Goal: Obtain resource: Obtain resource

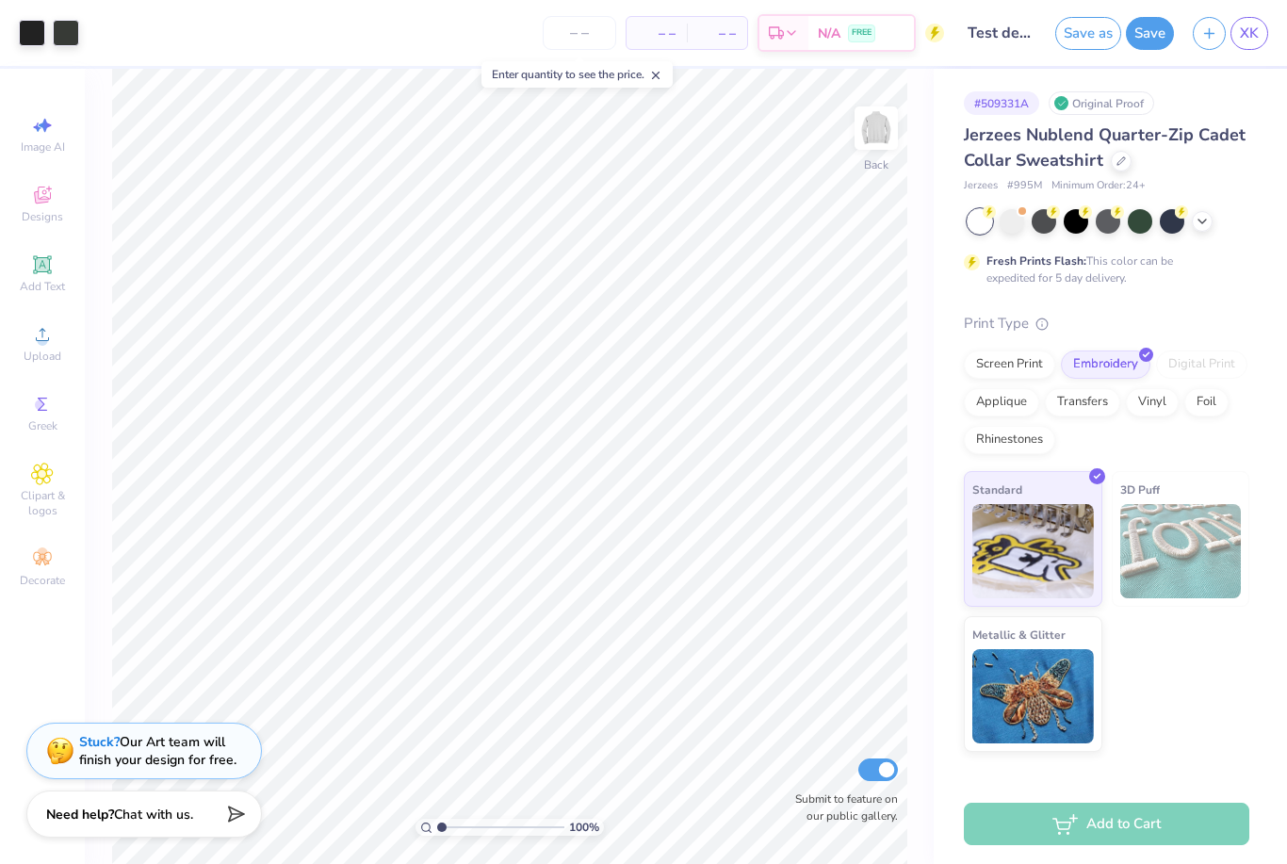
click at [41, 502] on span "Clipart & logos" at bounding box center [42, 503] width 66 height 30
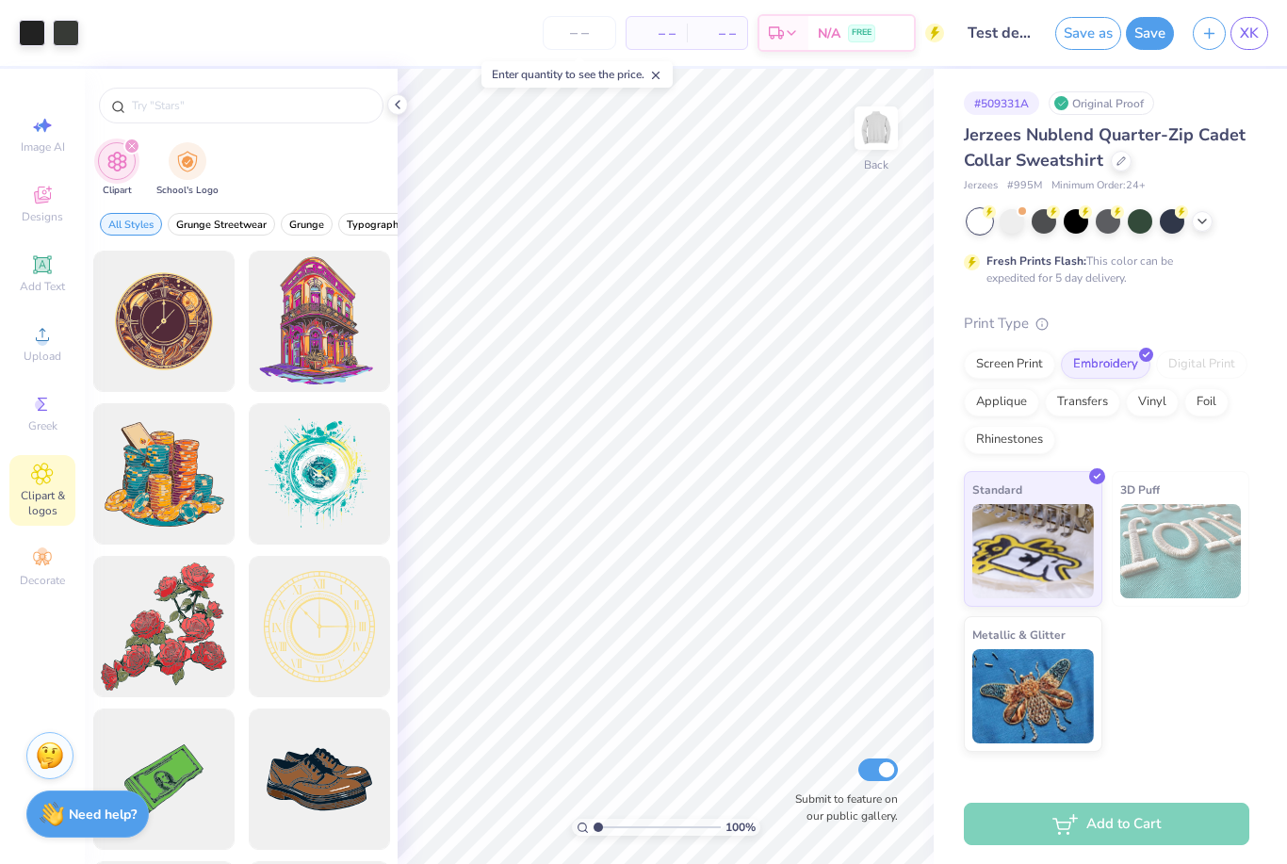
click at [163, 81] on div at bounding box center [241, 101] width 313 height 64
click at [199, 97] on input "text" at bounding box center [250, 105] width 241 height 19
click at [188, 105] on input "text" at bounding box center [250, 105] width 241 height 19
click at [186, 113] on input "text" at bounding box center [250, 105] width 241 height 19
click at [185, 113] on input "text" at bounding box center [250, 105] width 241 height 19
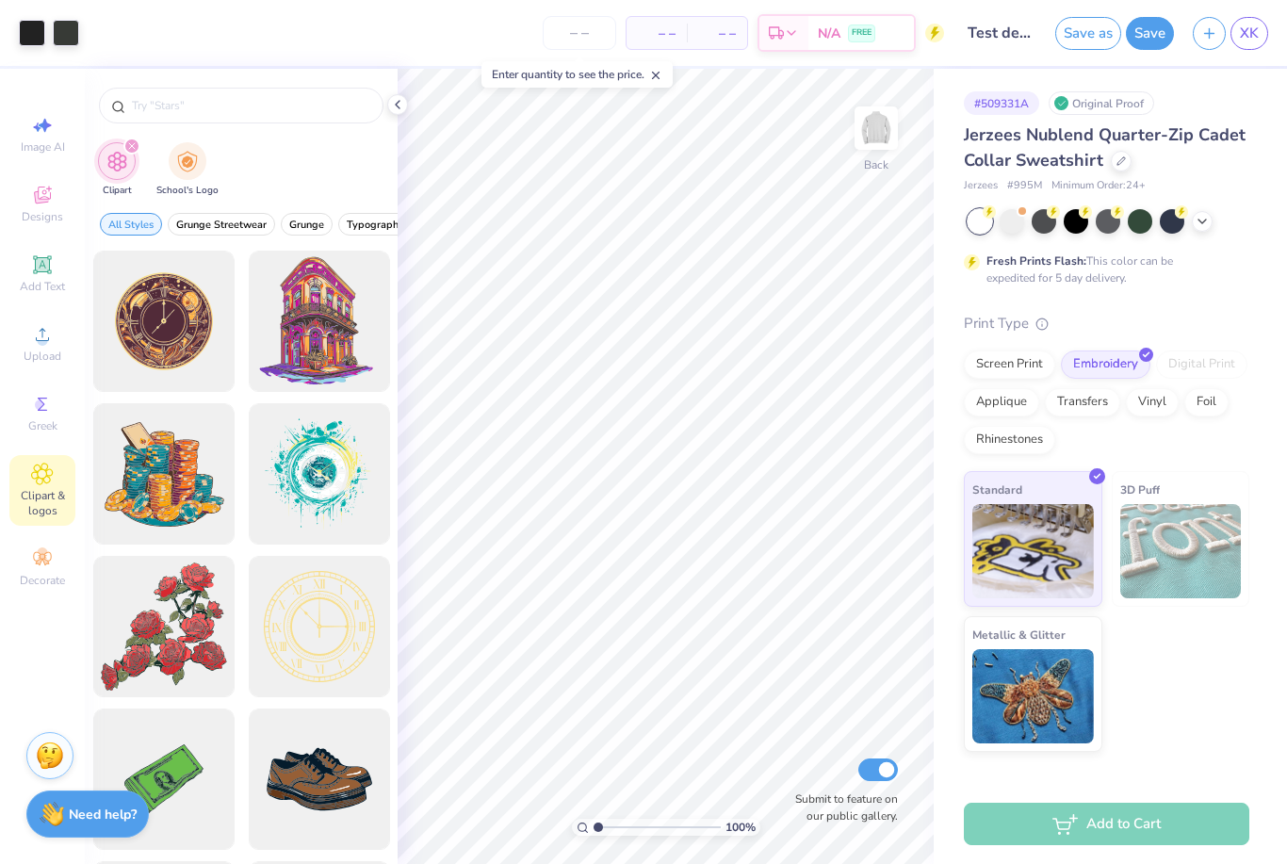
click at [264, 107] on input "text" at bounding box center [250, 105] width 241 height 19
click at [180, 110] on input "text" at bounding box center [250, 105] width 241 height 19
click at [174, 101] on input "text" at bounding box center [250, 105] width 241 height 19
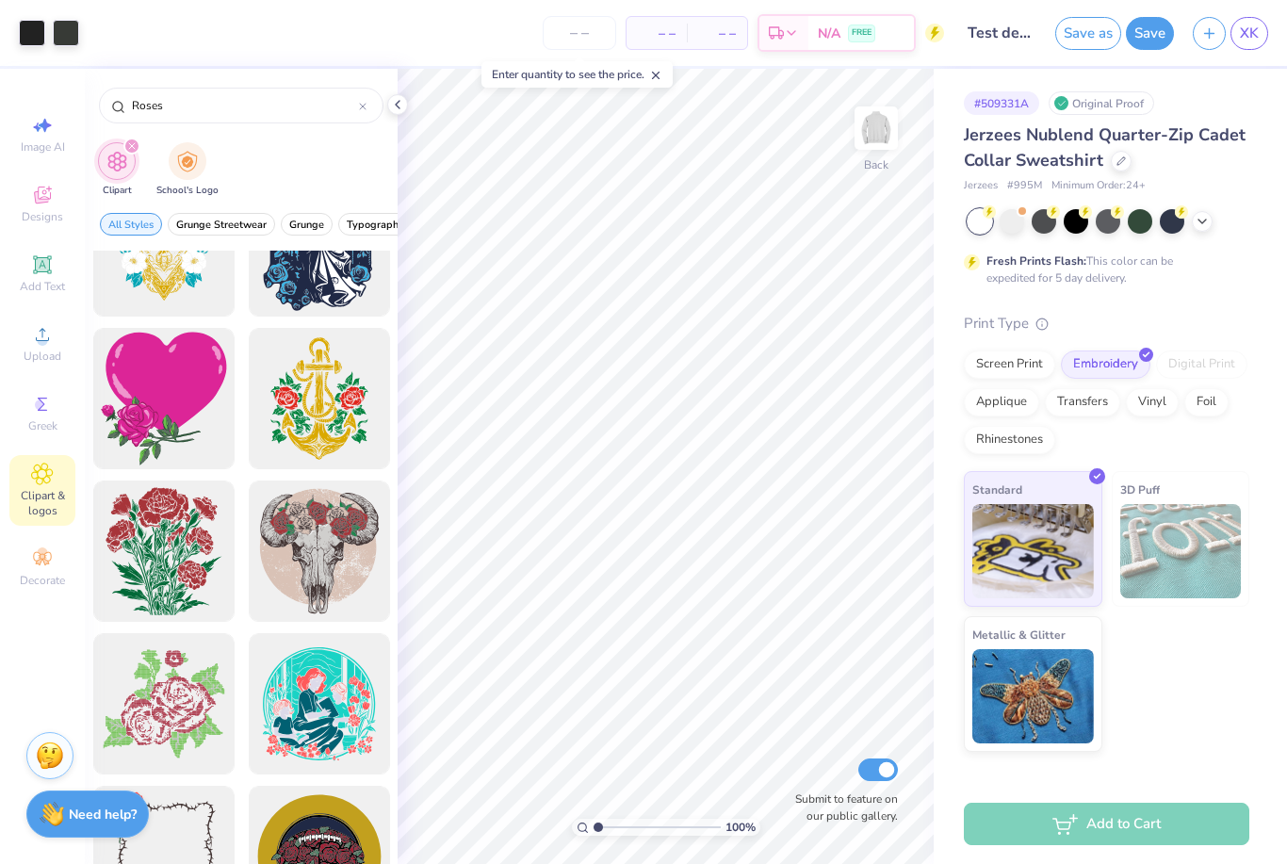
scroll to position [1603, 0]
type input "Roses"
click at [331, 371] on div at bounding box center [319, 397] width 141 height 141
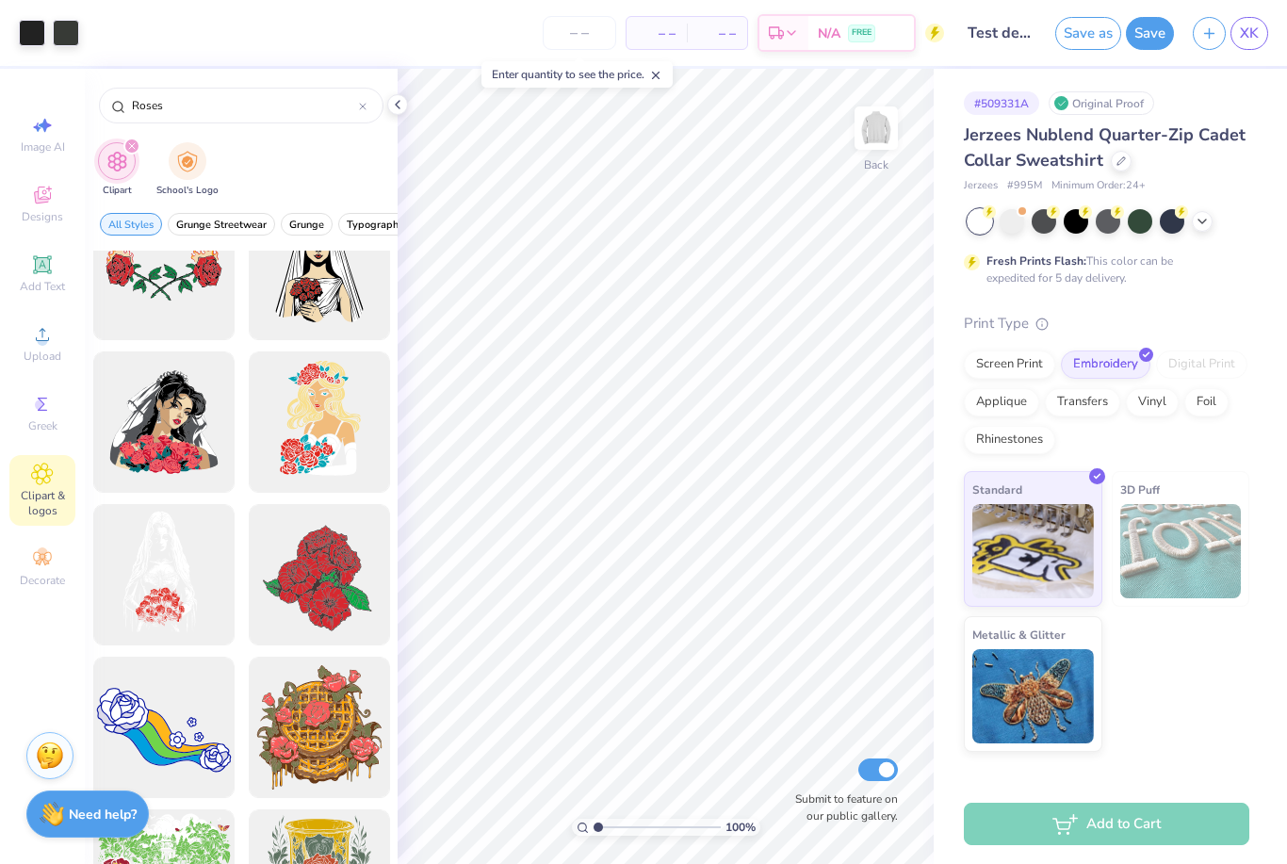
scroll to position [4363, 0]
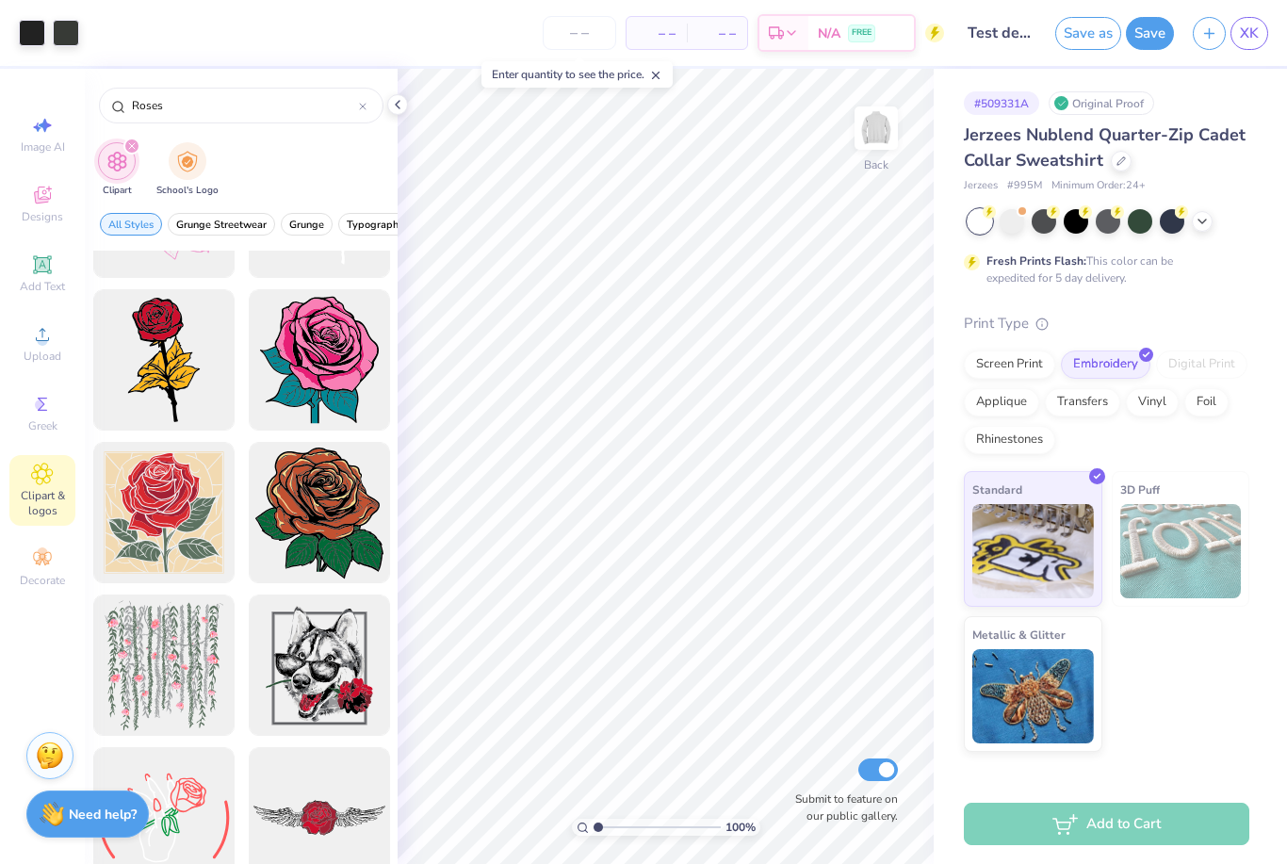
click at [278, 98] on input "Roses" at bounding box center [244, 105] width 229 height 19
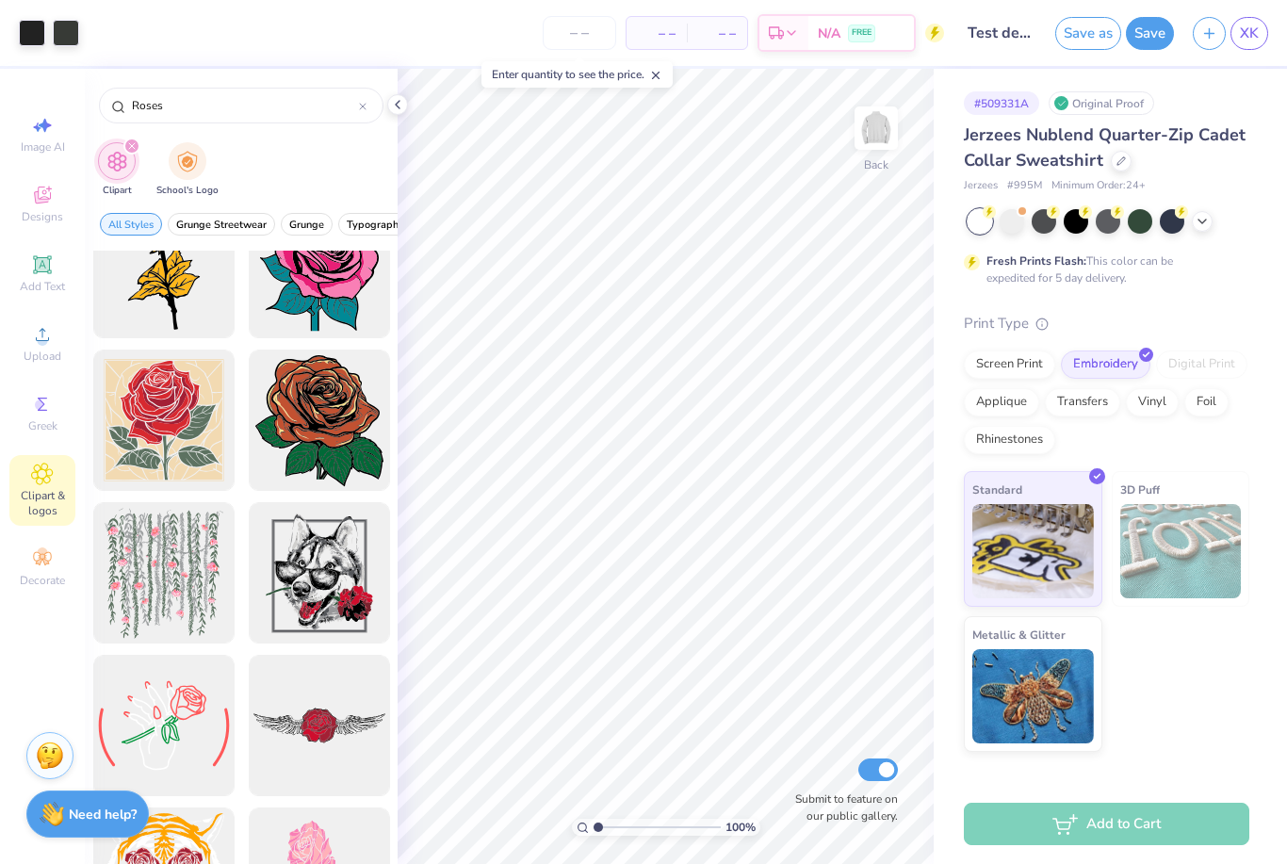
click at [274, 94] on div "Roses" at bounding box center [241, 106] width 285 height 36
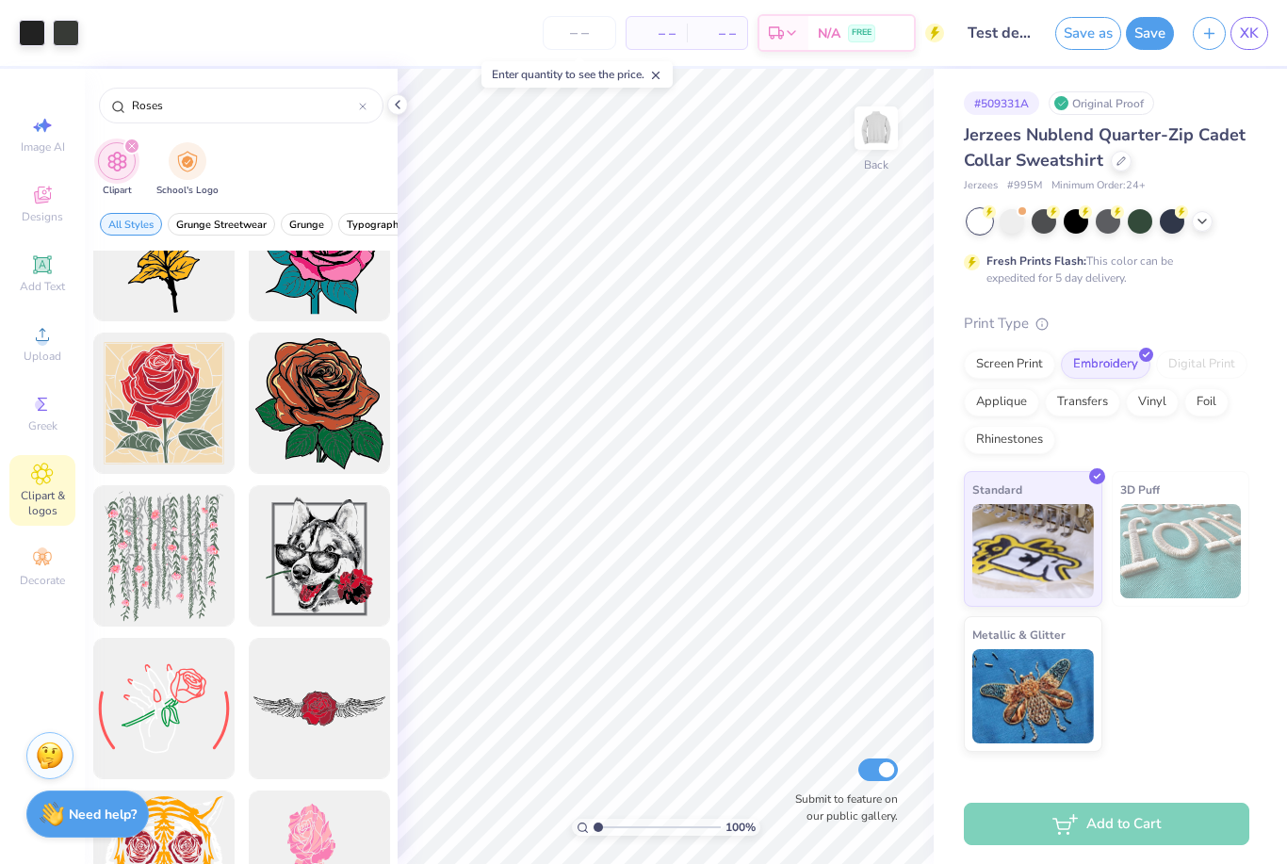
scroll to position [5721, 0]
click at [360, 90] on div "Roses" at bounding box center [241, 106] width 285 height 36
click at [359, 89] on div "Roses" at bounding box center [241, 106] width 285 height 36
click at [356, 97] on input "Roses" at bounding box center [244, 105] width 229 height 19
click at [364, 102] on div at bounding box center [363, 105] width 8 height 17
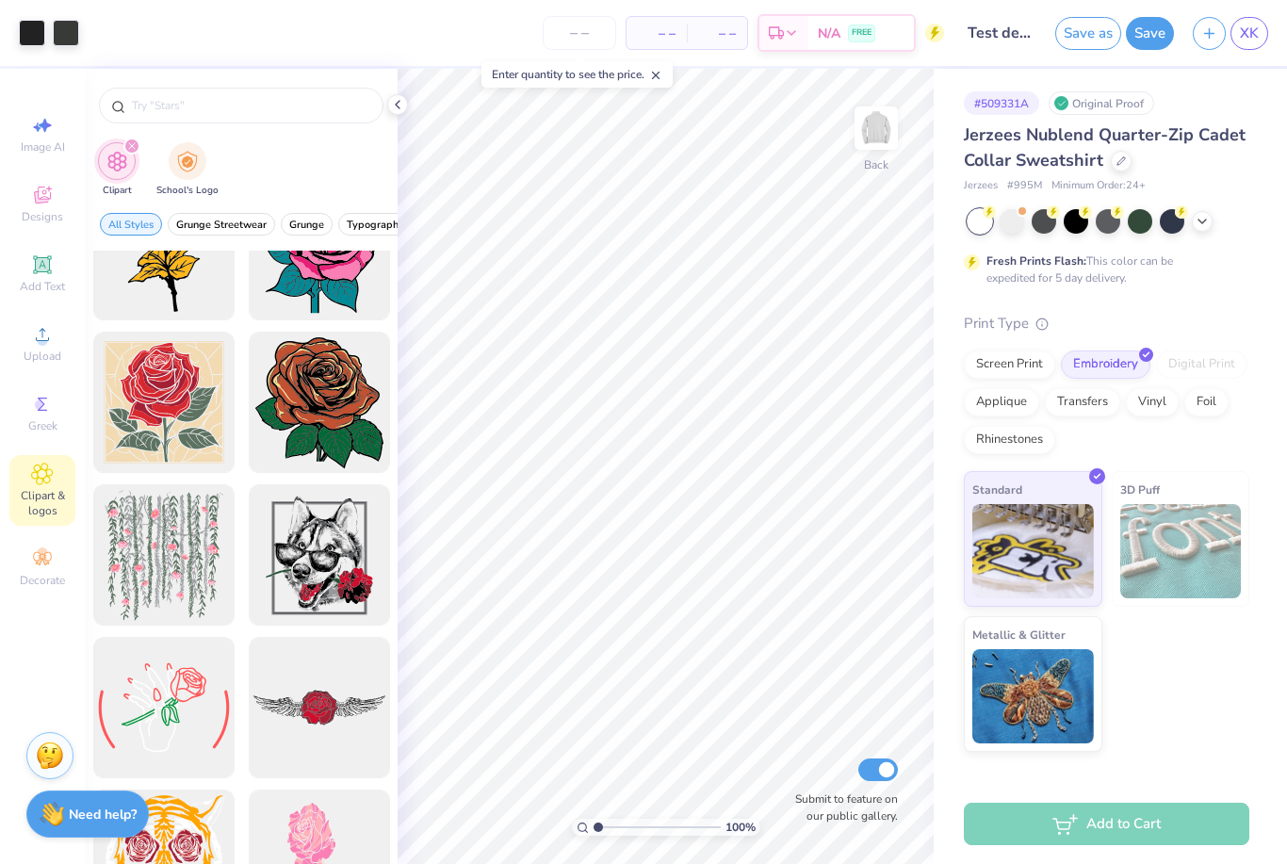
click at [369, 108] on input "text" at bounding box center [250, 105] width 241 height 19
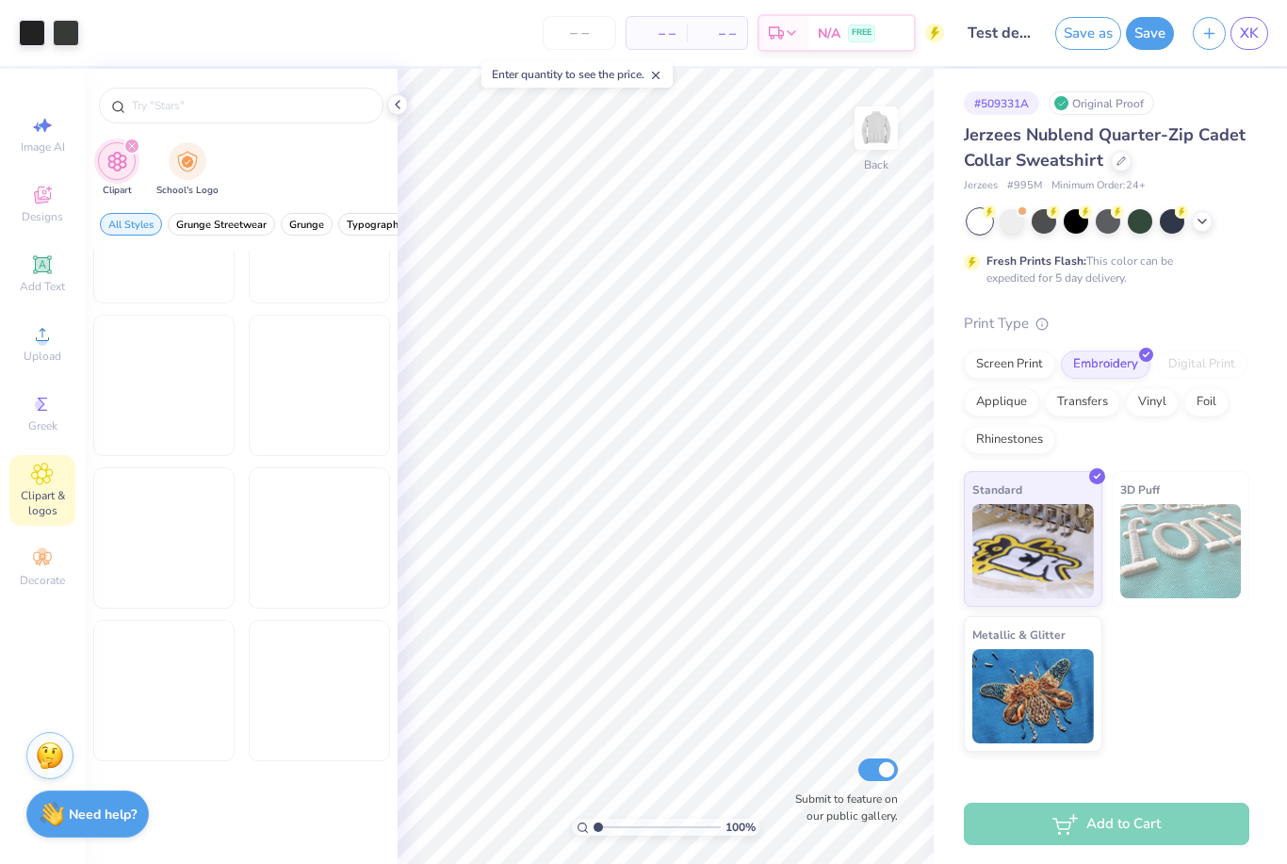
scroll to position [1768, 0]
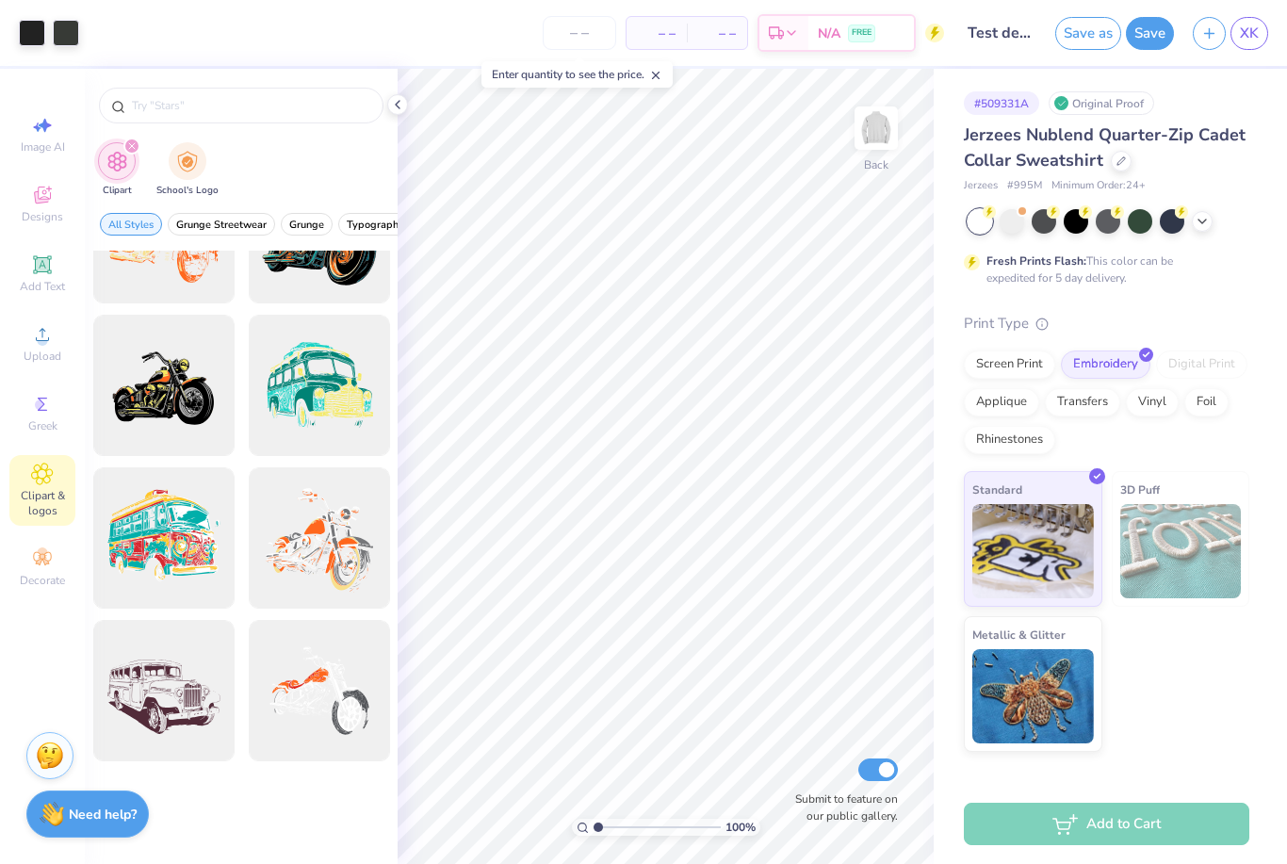
type input "Nose"
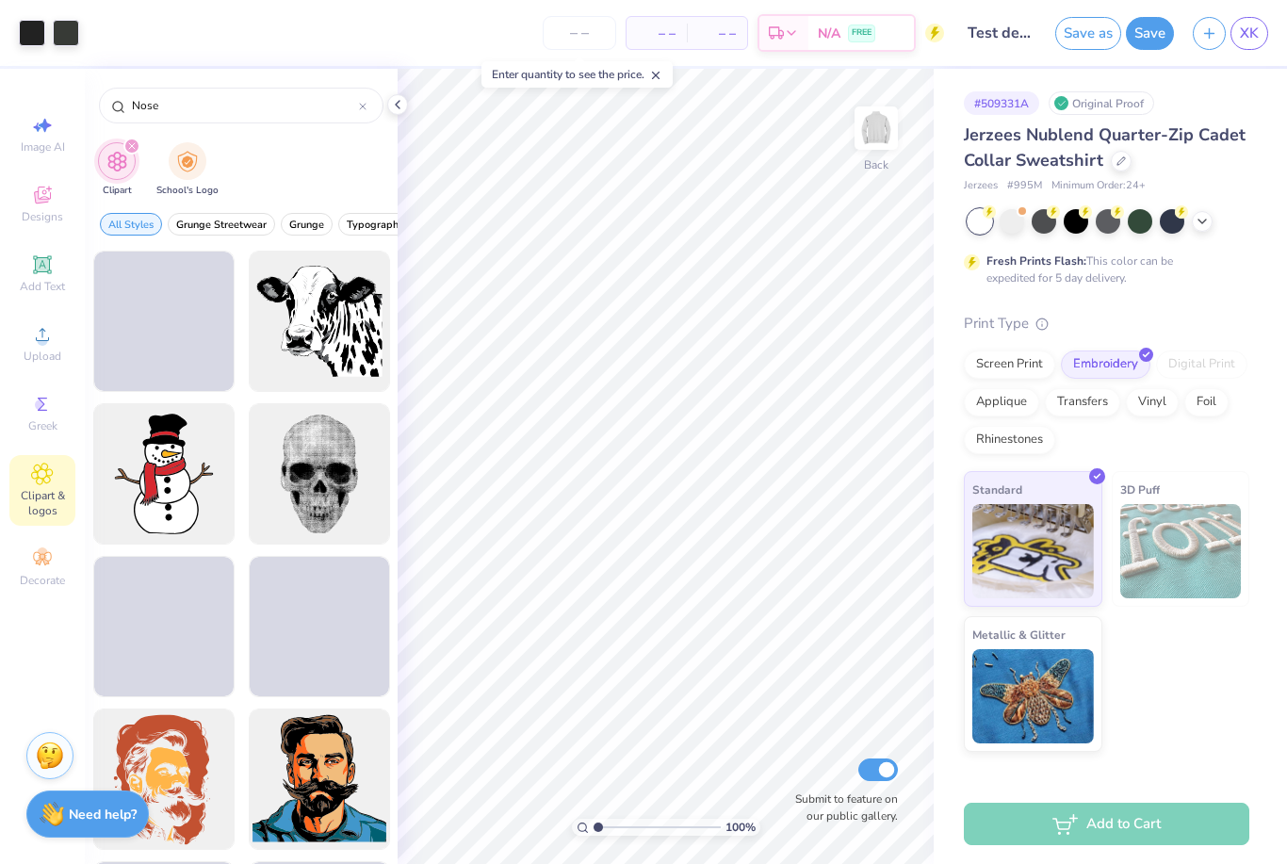
click at [358, 115] on input "Nose" at bounding box center [244, 105] width 229 height 19
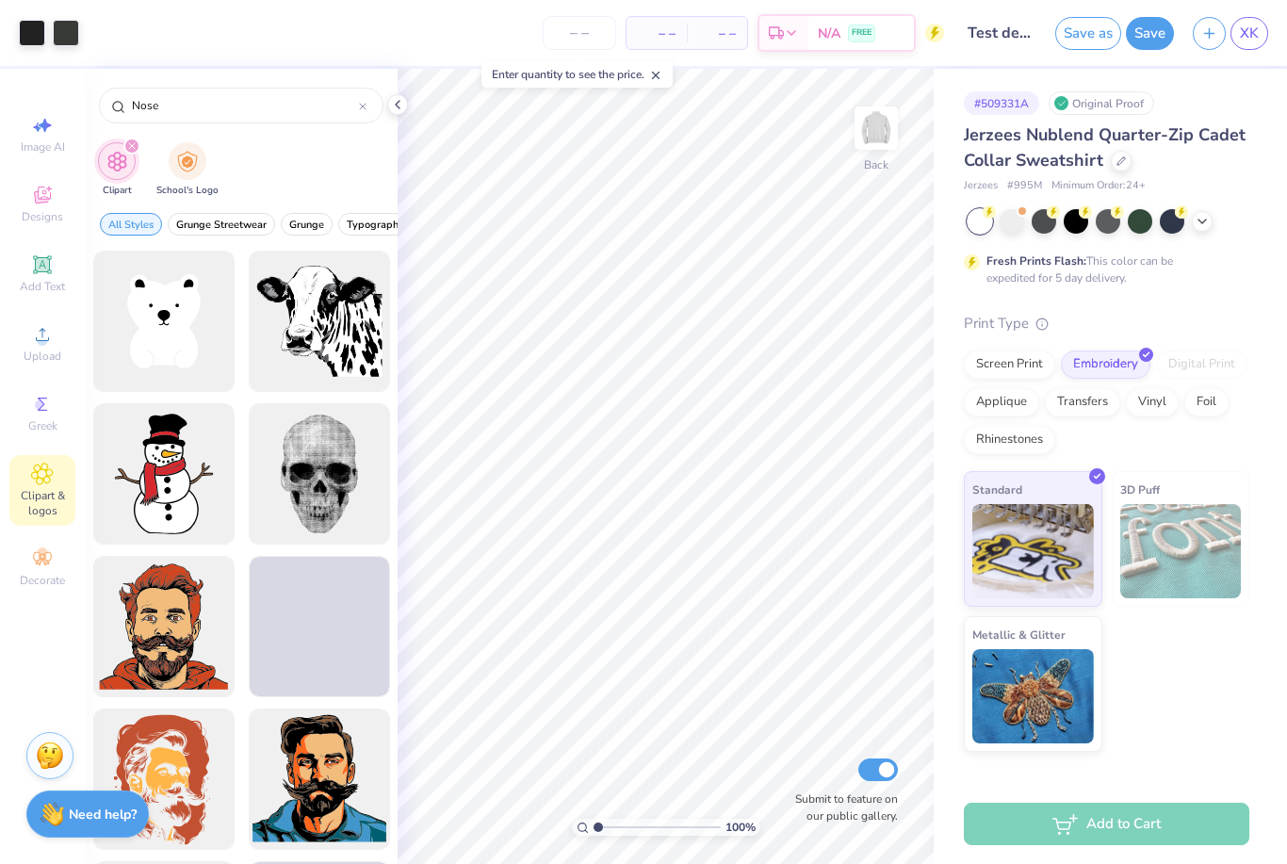
click at [362, 114] on div at bounding box center [363, 105] width 8 height 17
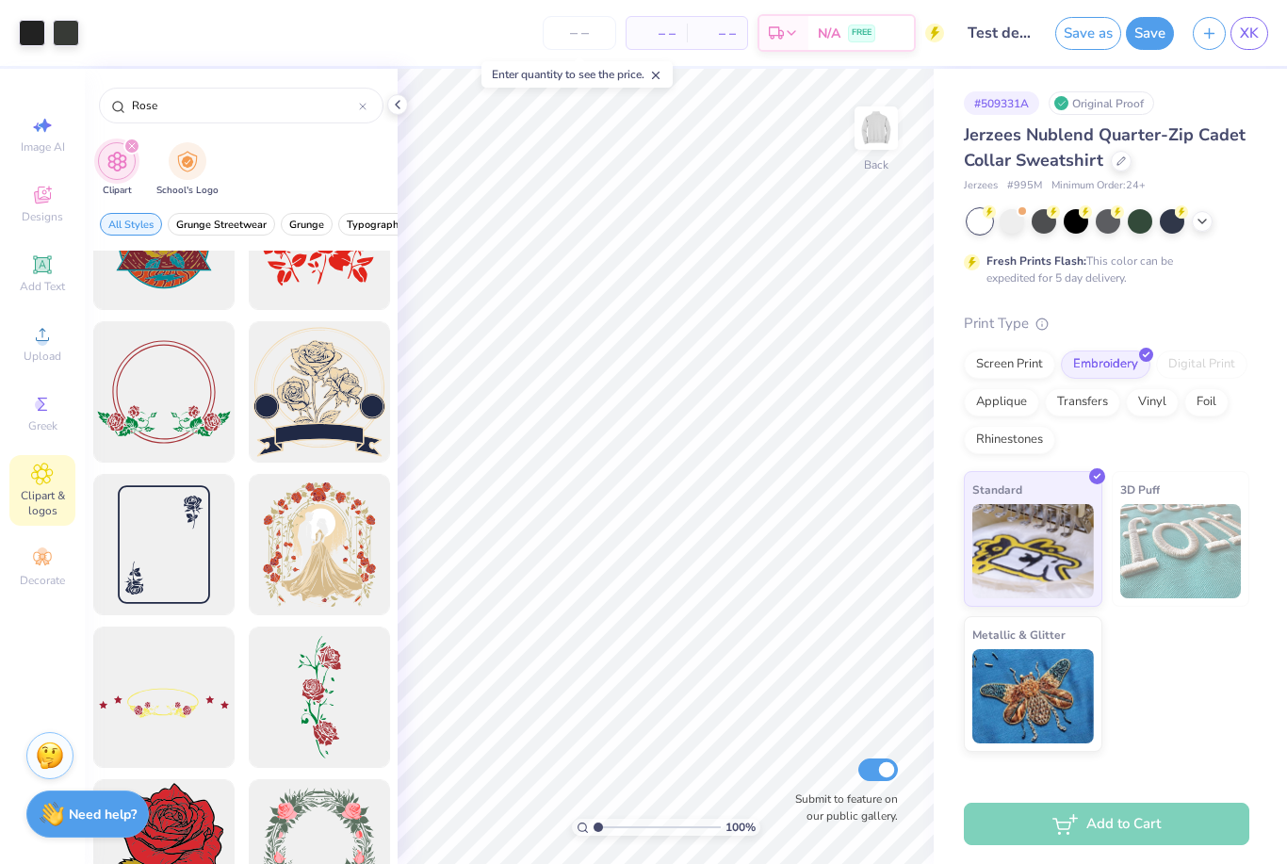
scroll to position [3901, 0]
type input "Rose"
click at [114, 418] on div at bounding box center [163, 389] width 141 height 141
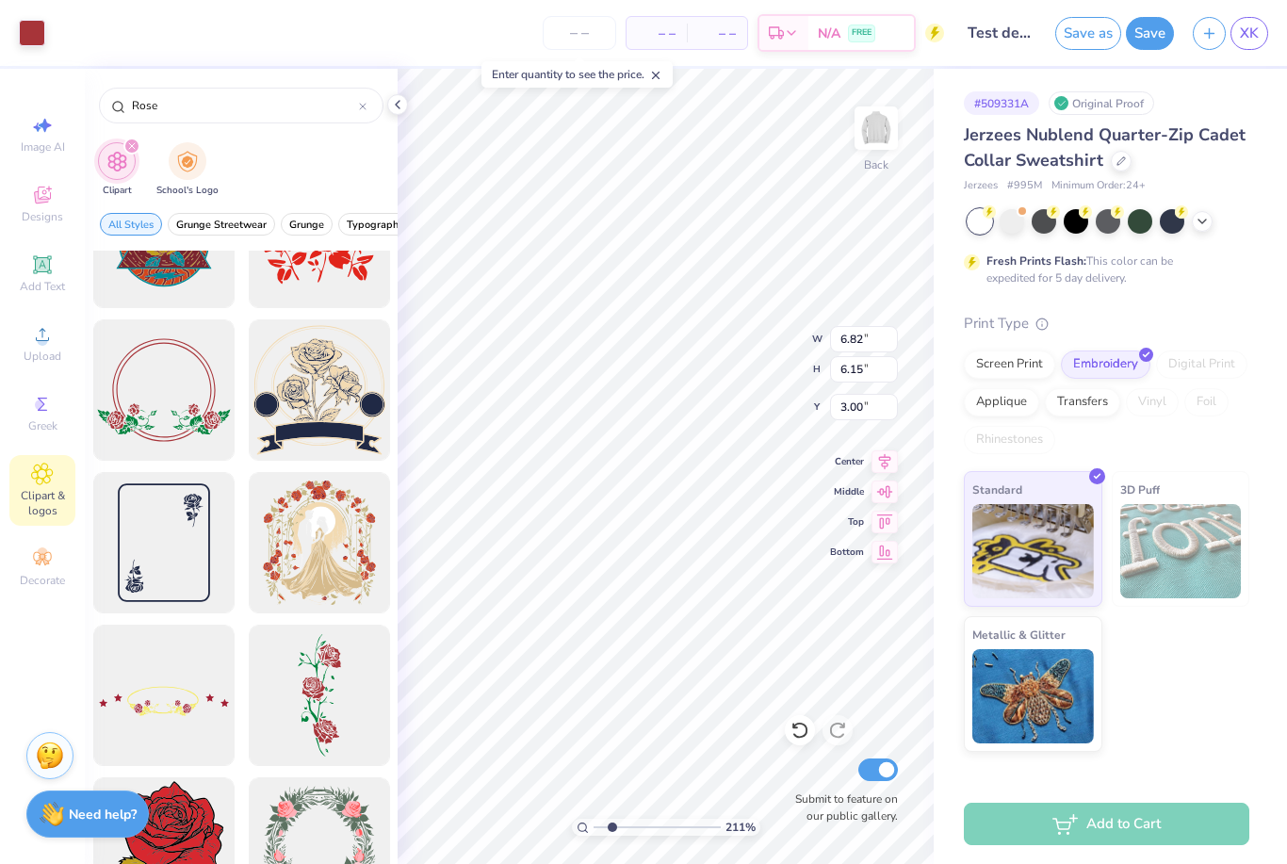
type input "2.10631424033479"
type input "2.88"
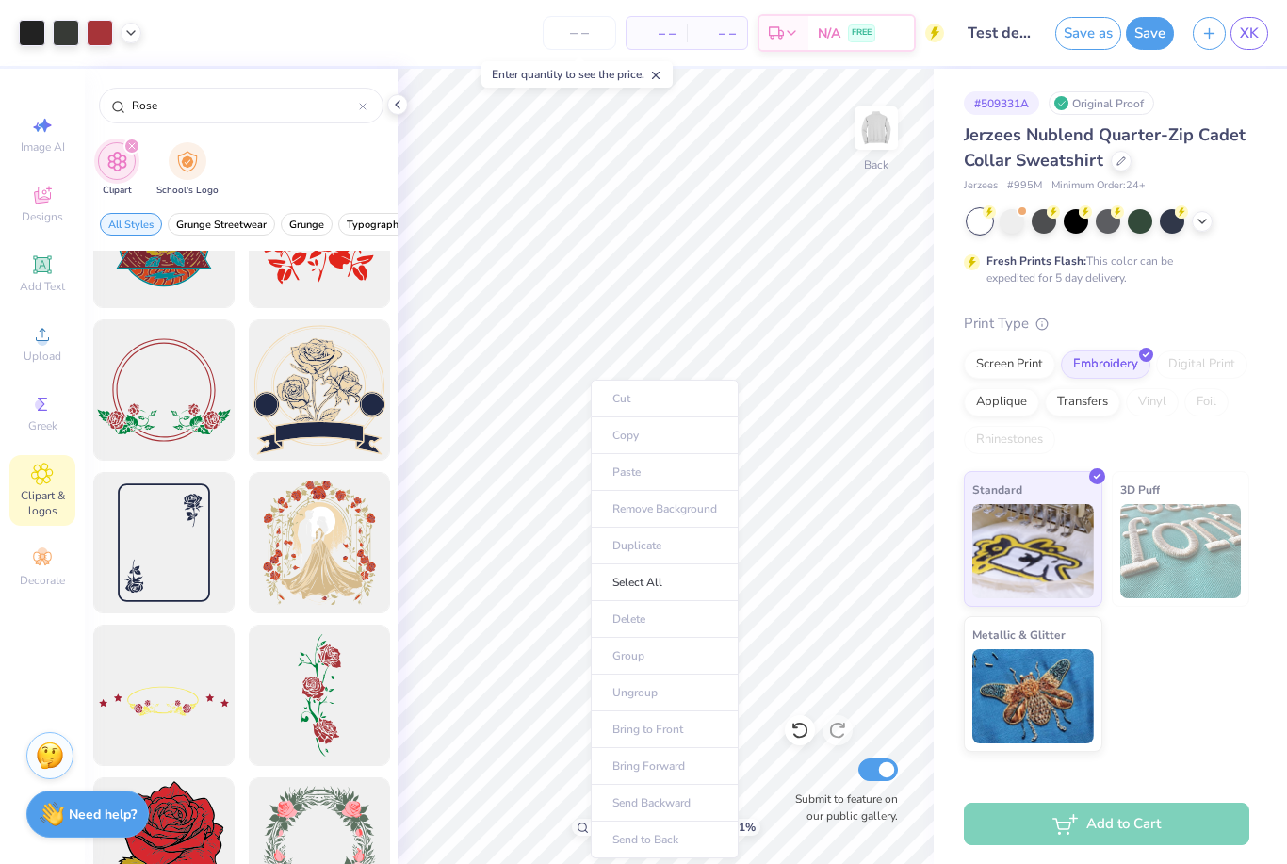
click at [696, 584] on li "Select All" at bounding box center [665, 583] width 148 height 37
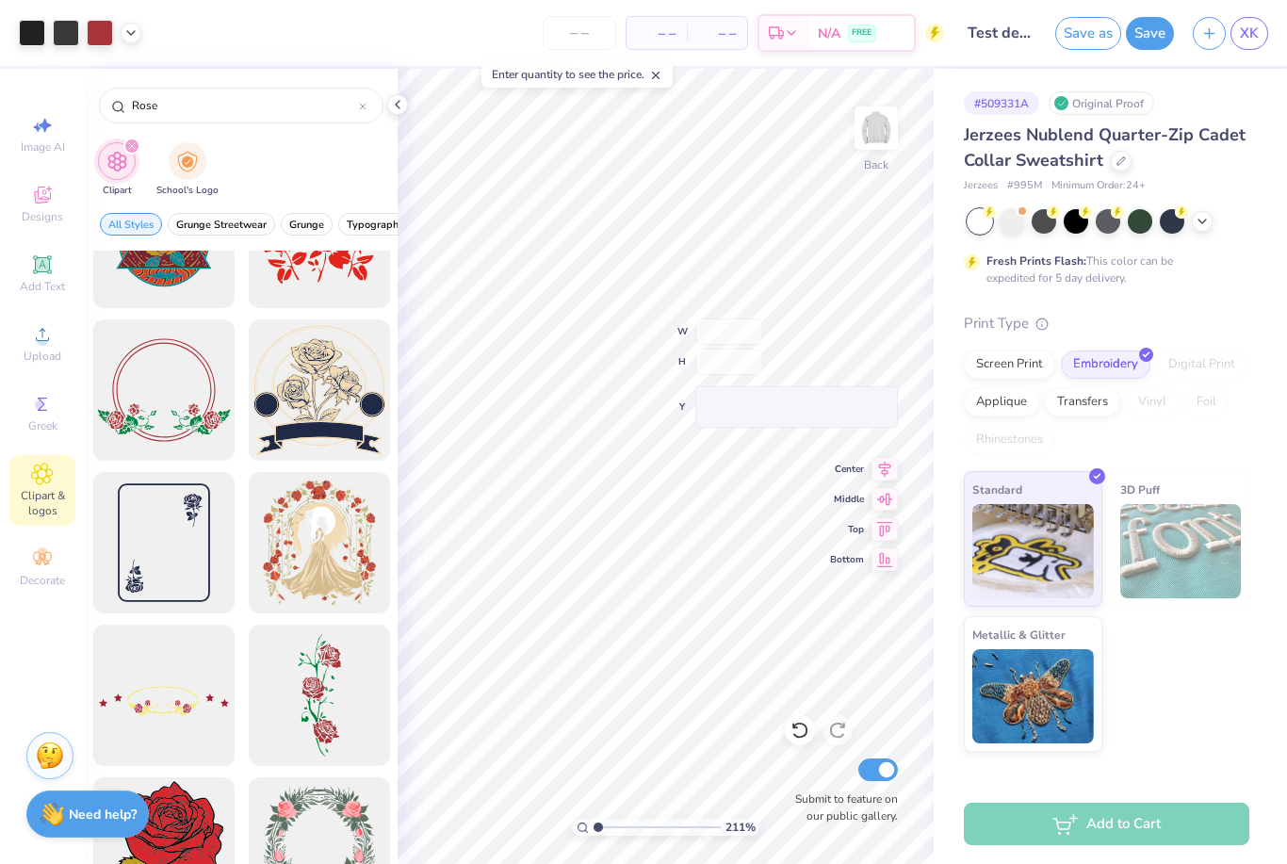
type input "1"
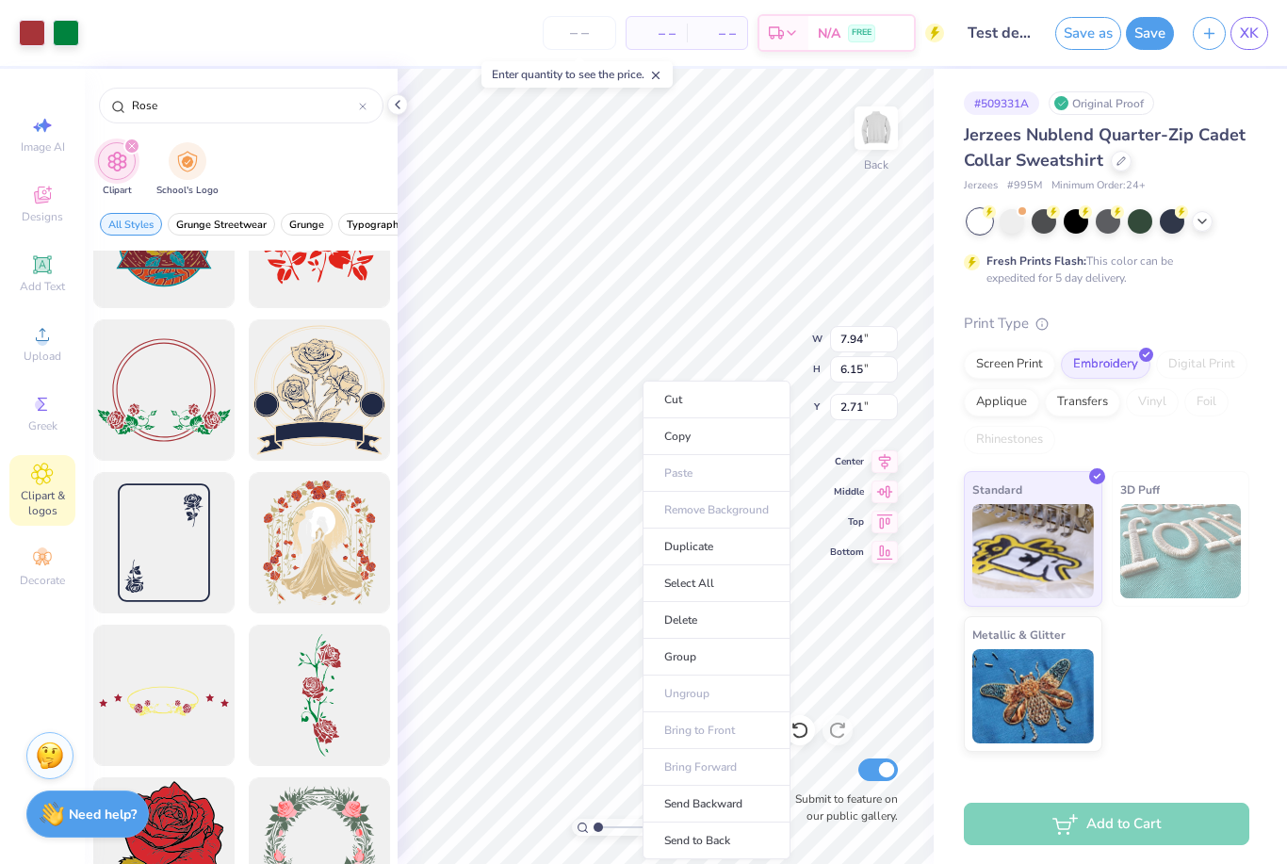
type input "3.00"
click at [719, 616] on li "Delete" at bounding box center [717, 620] width 148 height 37
click at [706, 620] on li "Delete" at bounding box center [711, 614] width 148 height 37
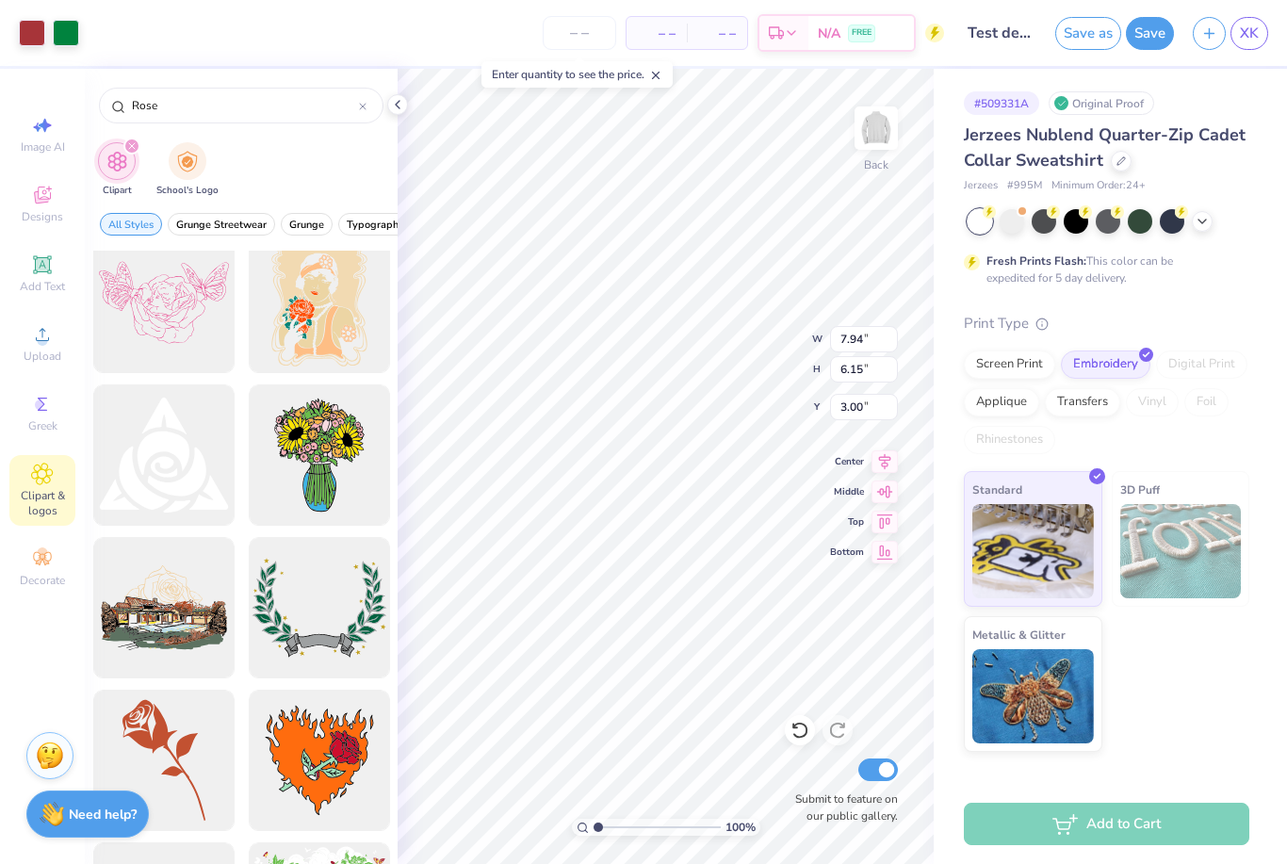
scroll to position [5361, 0]
click at [360, 108] on icon at bounding box center [363, 107] width 8 height 8
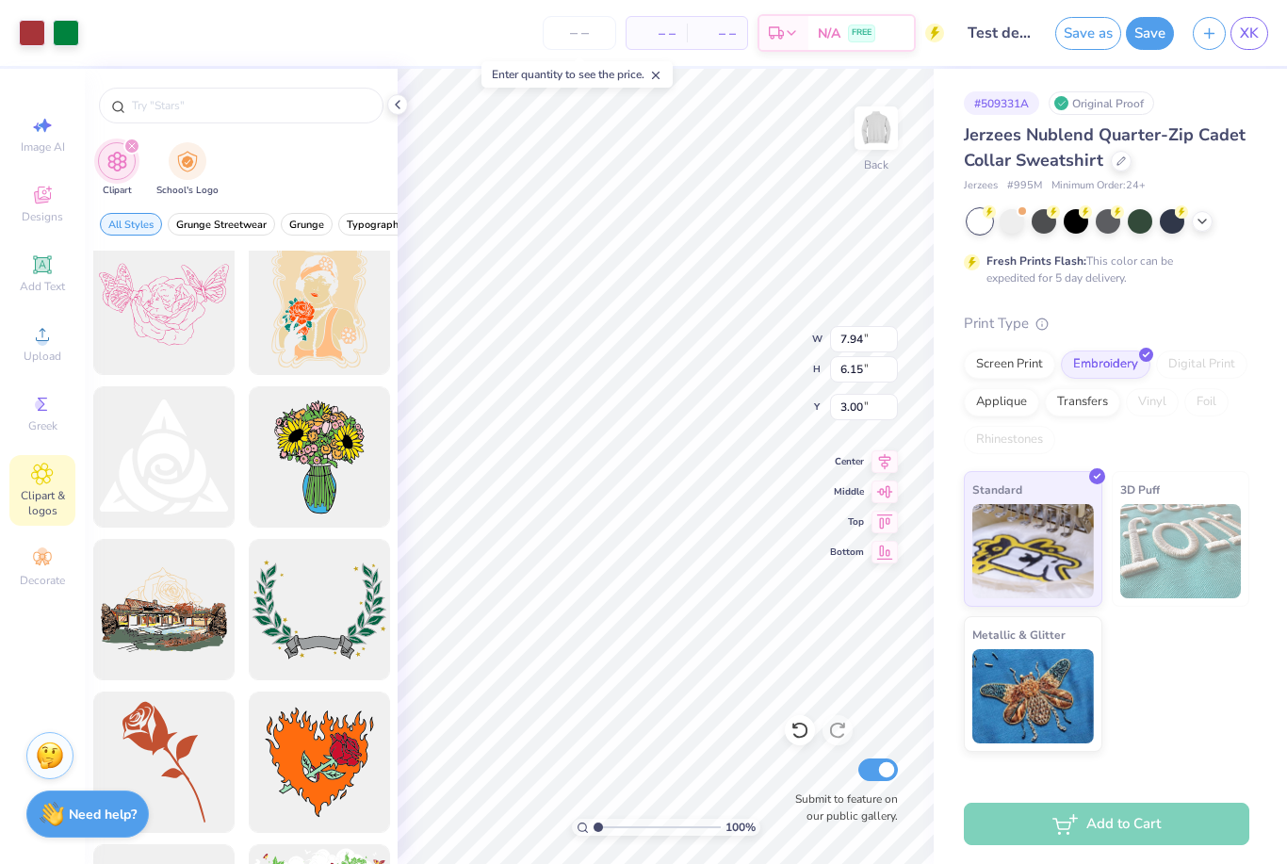
scroll to position [1768, 0]
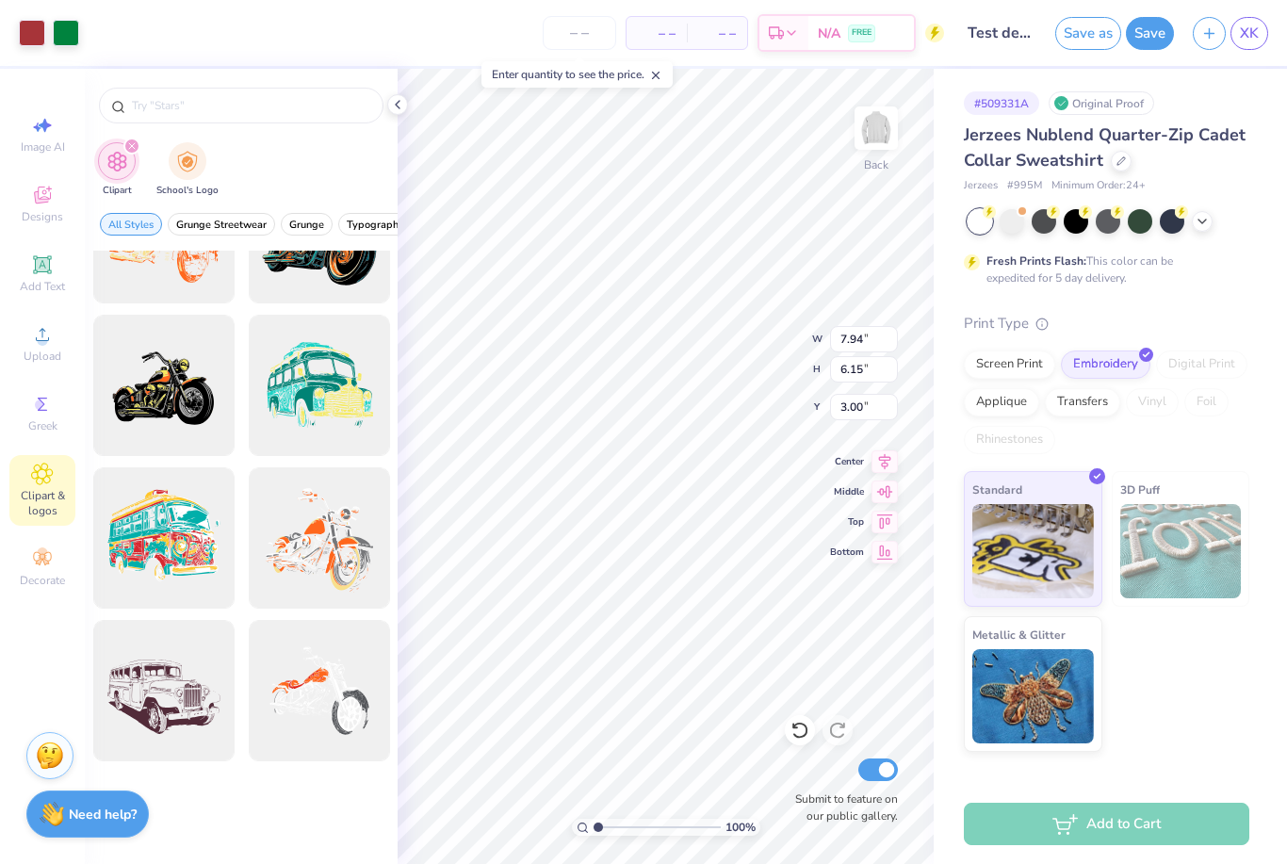
click at [124, 160] on img "filter for Clipart" at bounding box center [117, 162] width 22 height 22
click at [1226, 174] on div "Jerzees Nublend Quarter-Zip Cadet Collar Sweatshirt Jerzees # 995M Minimum Orde…" at bounding box center [1107, 159] width 286 height 72
click at [713, 571] on li "Delete" at bounding box center [693, 574] width 148 height 37
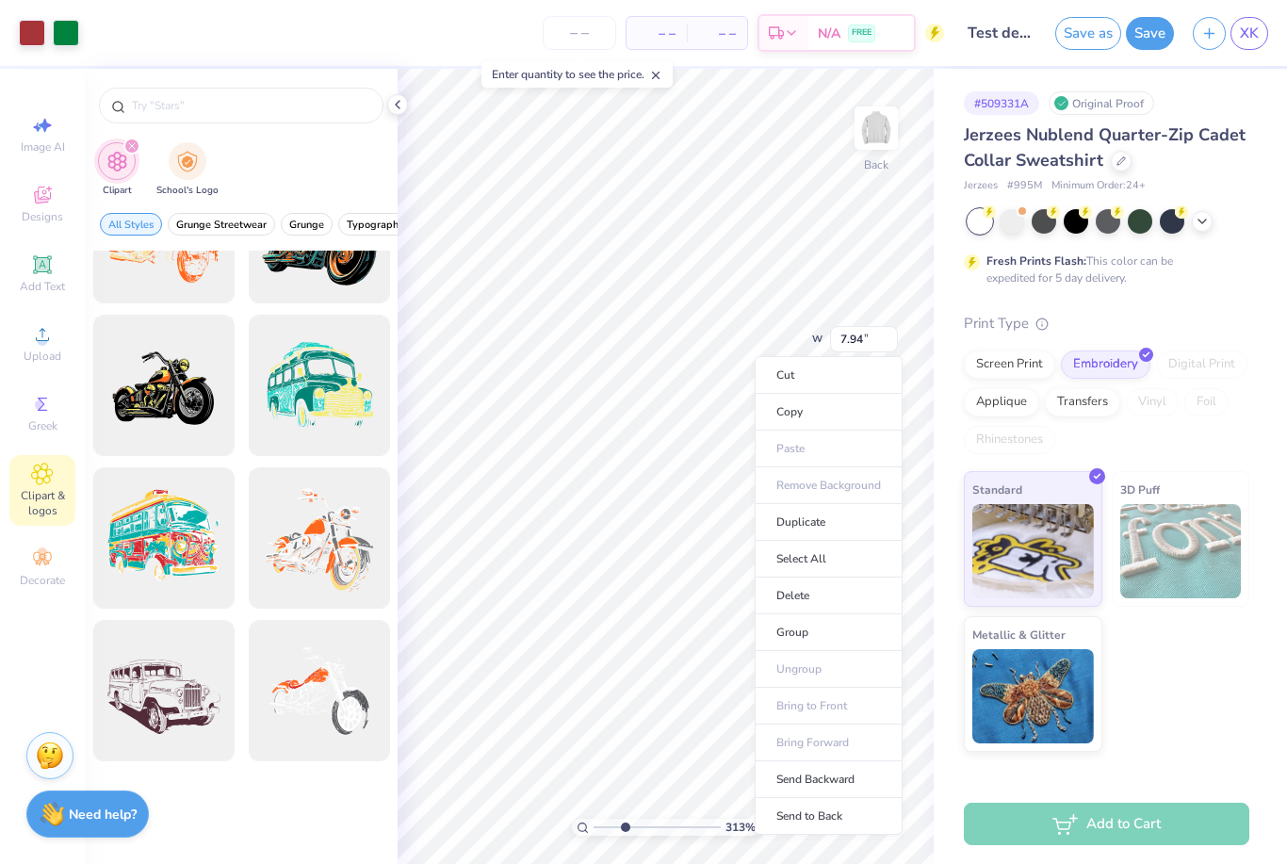
click at [828, 587] on li "Delete" at bounding box center [829, 596] width 148 height 37
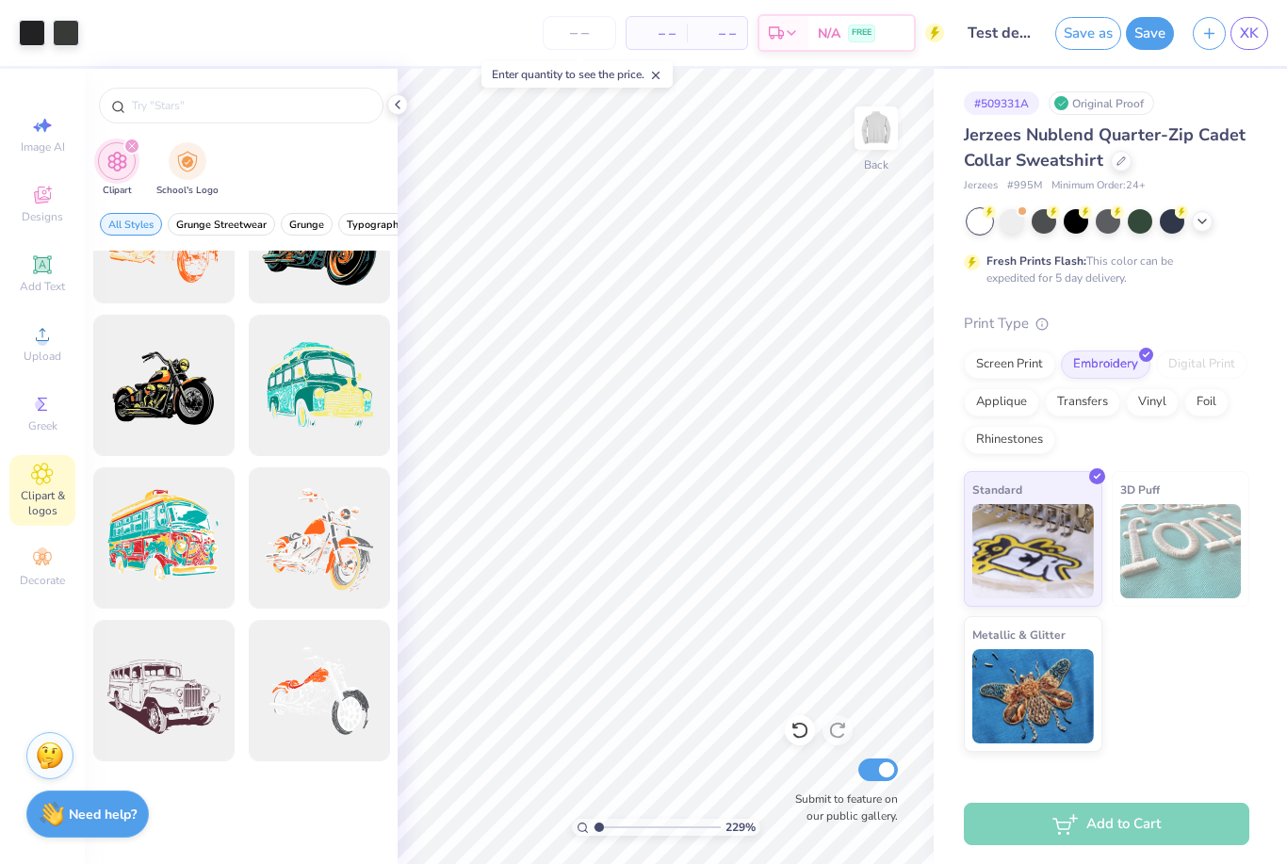
type input "1"
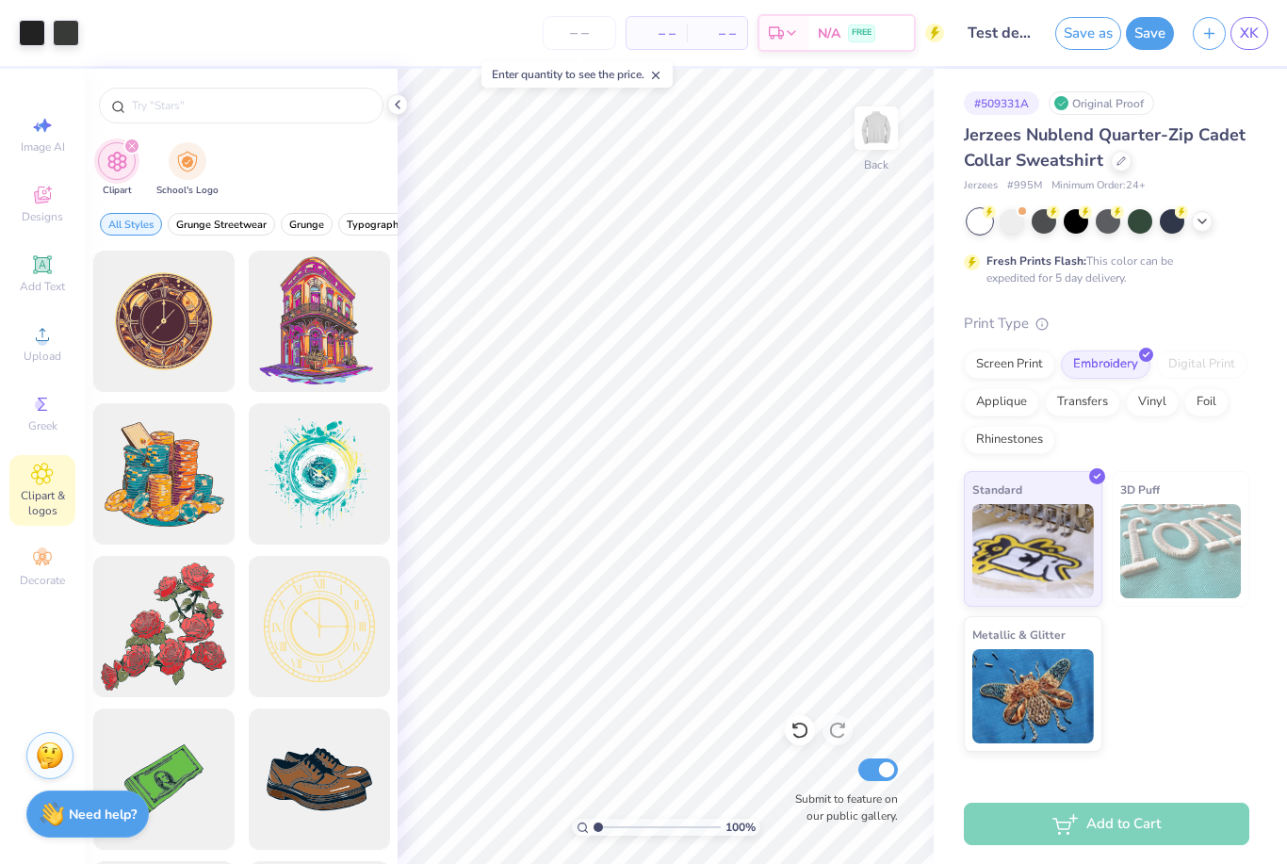
click at [270, 91] on div at bounding box center [241, 106] width 285 height 36
click at [203, 110] on input "text" at bounding box center [250, 105] width 241 height 19
click at [149, 80] on div at bounding box center [241, 101] width 313 height 64
click at [148, 79] on div at bounding box center [241, 101] width 313 height 64
click at [178, 98] on input "text" at bounding box center [250, 105] width 241 height 19
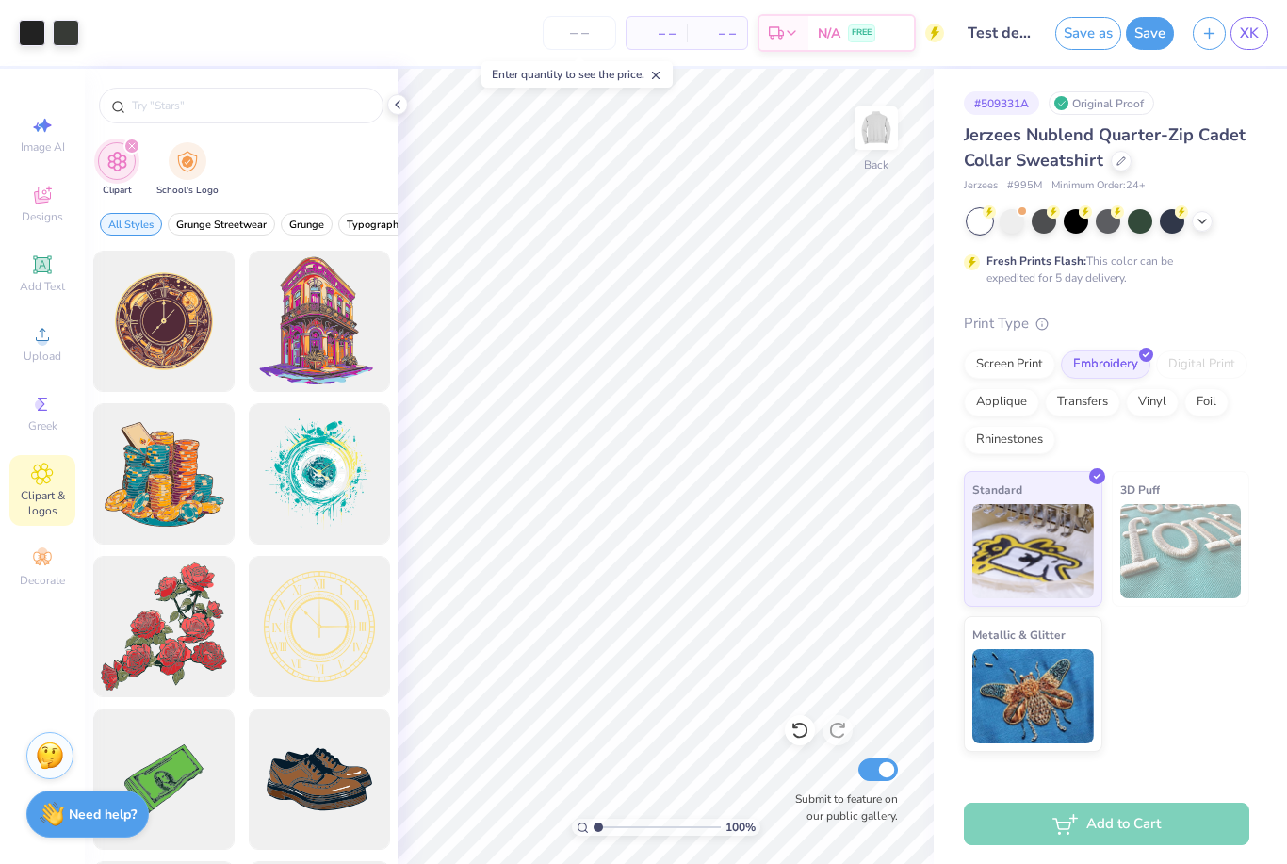
click at [175, 94] on div at bounding box center [241, 106] width 285 height 36
click at [140, 115] on input "text" at bounding box center [250, 105] width 241 height 19
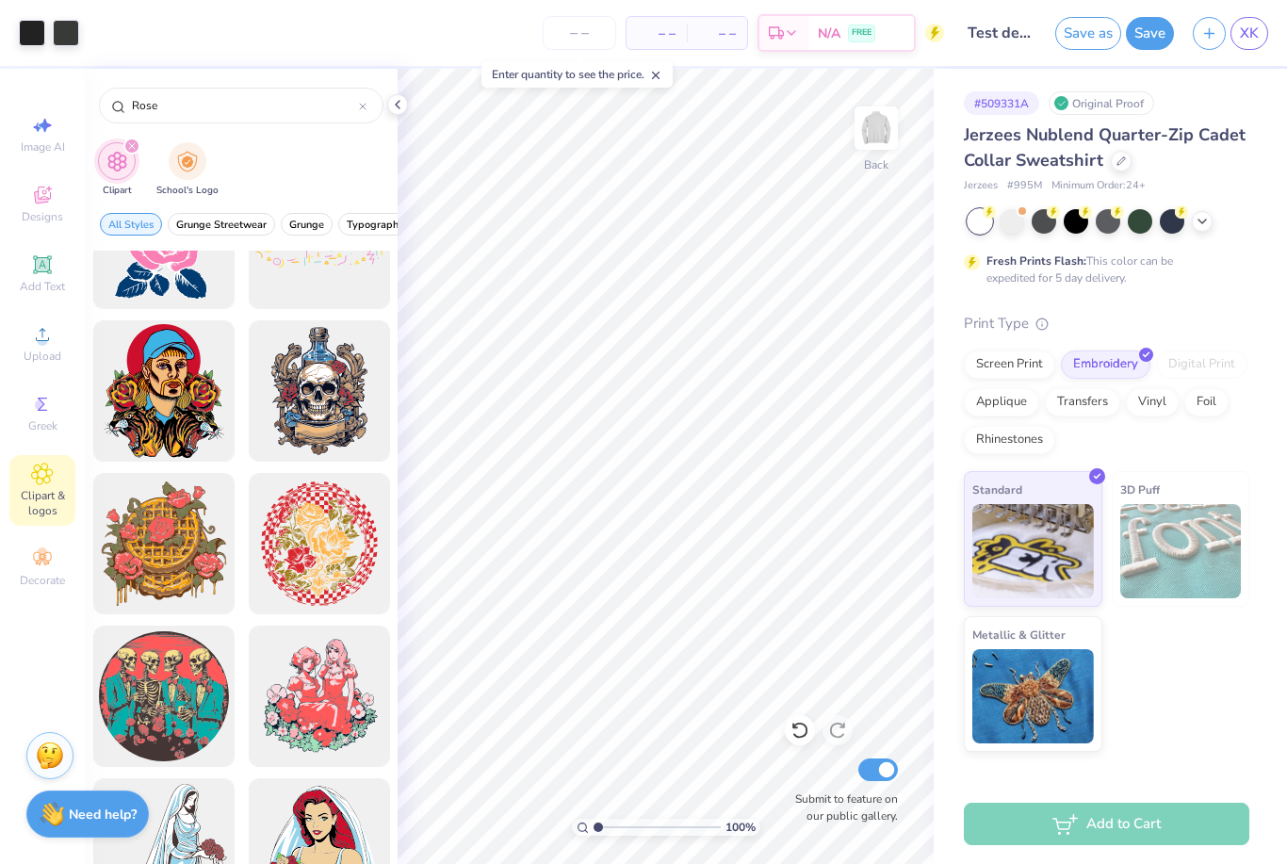
scroll to position [9703, 0]
type input "Rose"
click at [217, 472] on div at bounding box center [163, 542] width 141 height 141
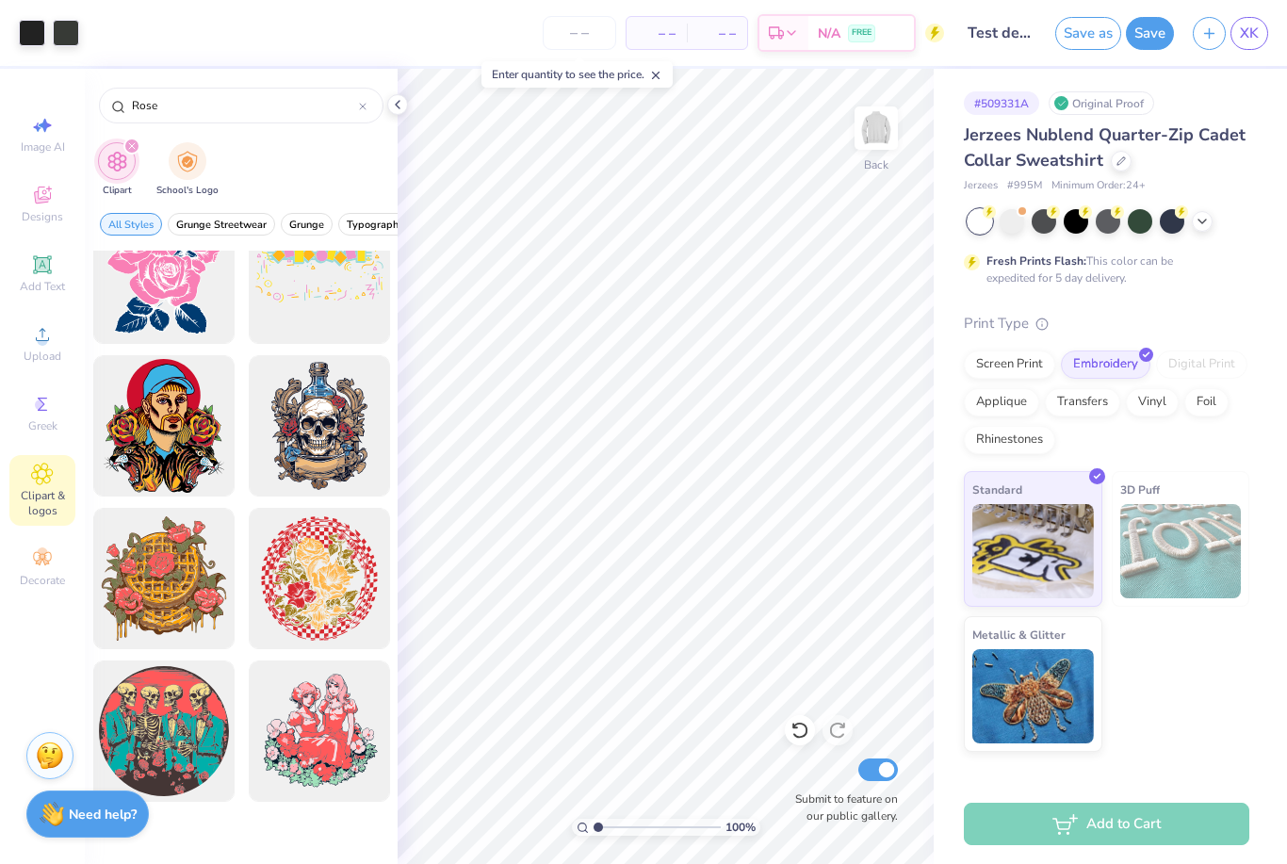
scroll to position [9266, 0]
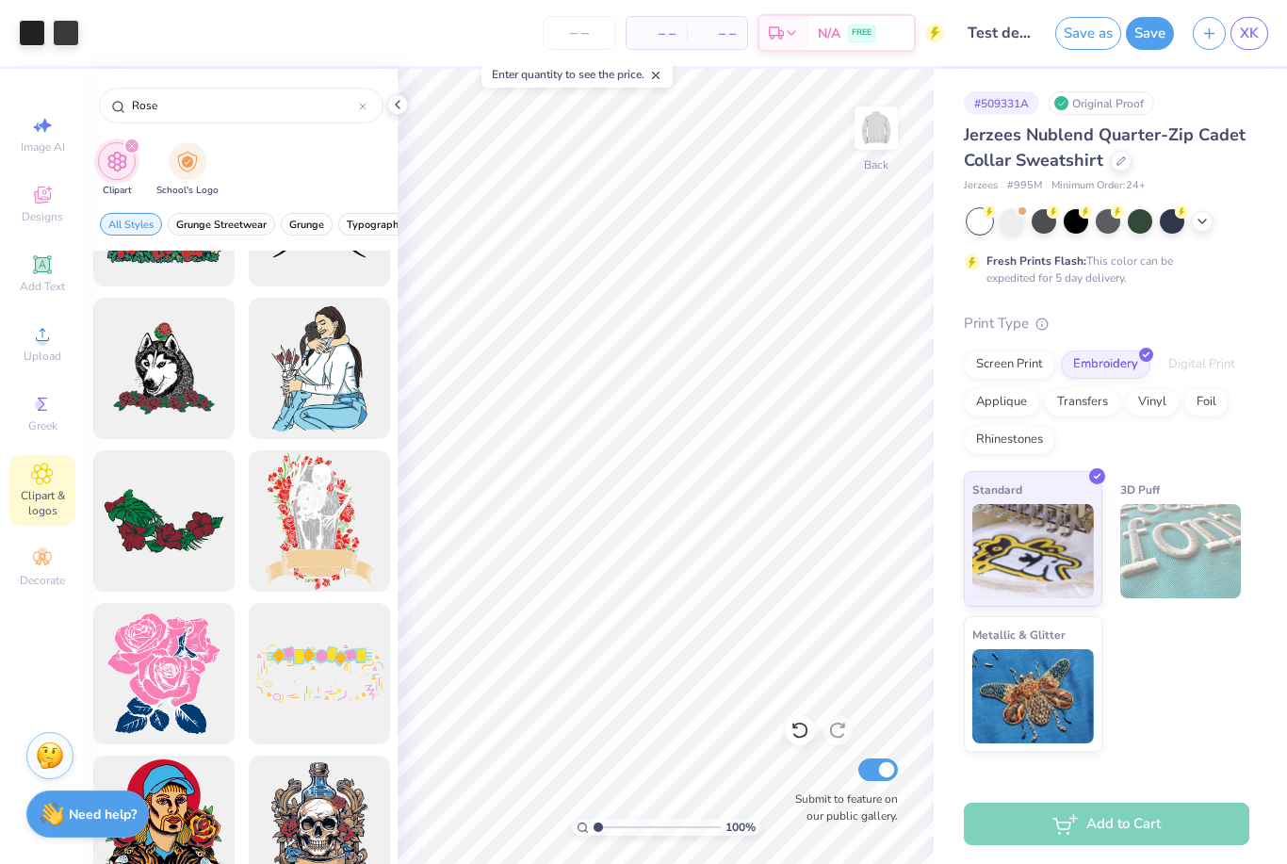
click at [31, 434] on span "Greek" at bounding box center [42, 425] width 29 height 15
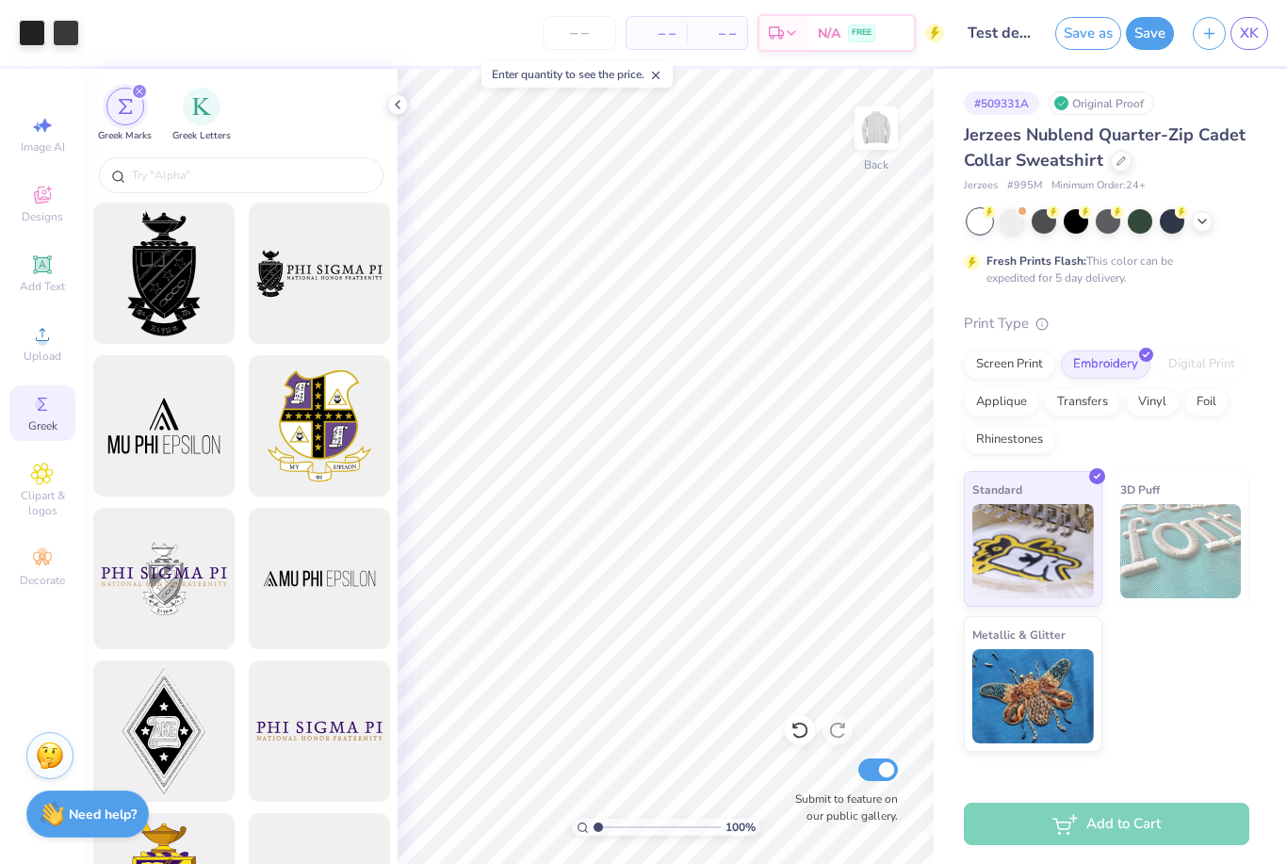
click at [138, 90] on icon "filter for Greek Marks" at bounding box center [140, 92] width 6 height 6
click at [150, 88] on div "Greek Marks" at bounding box center [125, 116] width 54 height 56
click at [141, 97] on div "filter for Greek Marks" at bounding box center [139, 91] width 17 height 17
click at [136, 92] on icon "filter for Greek Marks" at bounding box center [140, 92] width 8 height 8
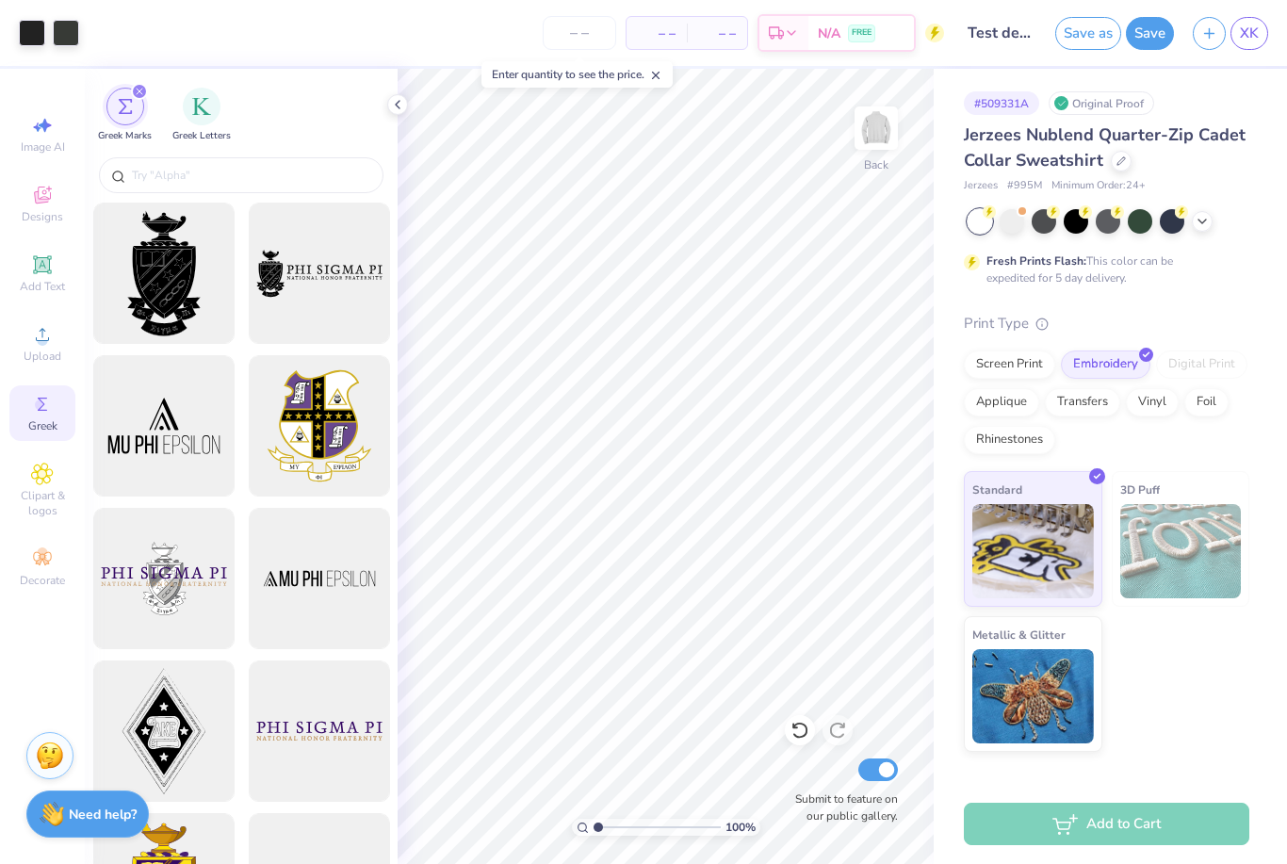
click at [137, 91] on icon "filter for Greek Marks" at bounding box center [140, 92] width 8 height 8
click at [136, 91] on icon "filter for Greek Marks" at bounding box center [140, 92] width 8 height 8
click at [141, 92] on icon "filter for Greek Marks" at bounding box center [140, 92] width 8 height 8
click at [140, 97] on div "filter for Greek Marks" at bounding box center [139, 91] width 17 height 17
click at [140, 96] on div "filter for Greek Marks" at bounding box center [139, 91] width 17 height 17
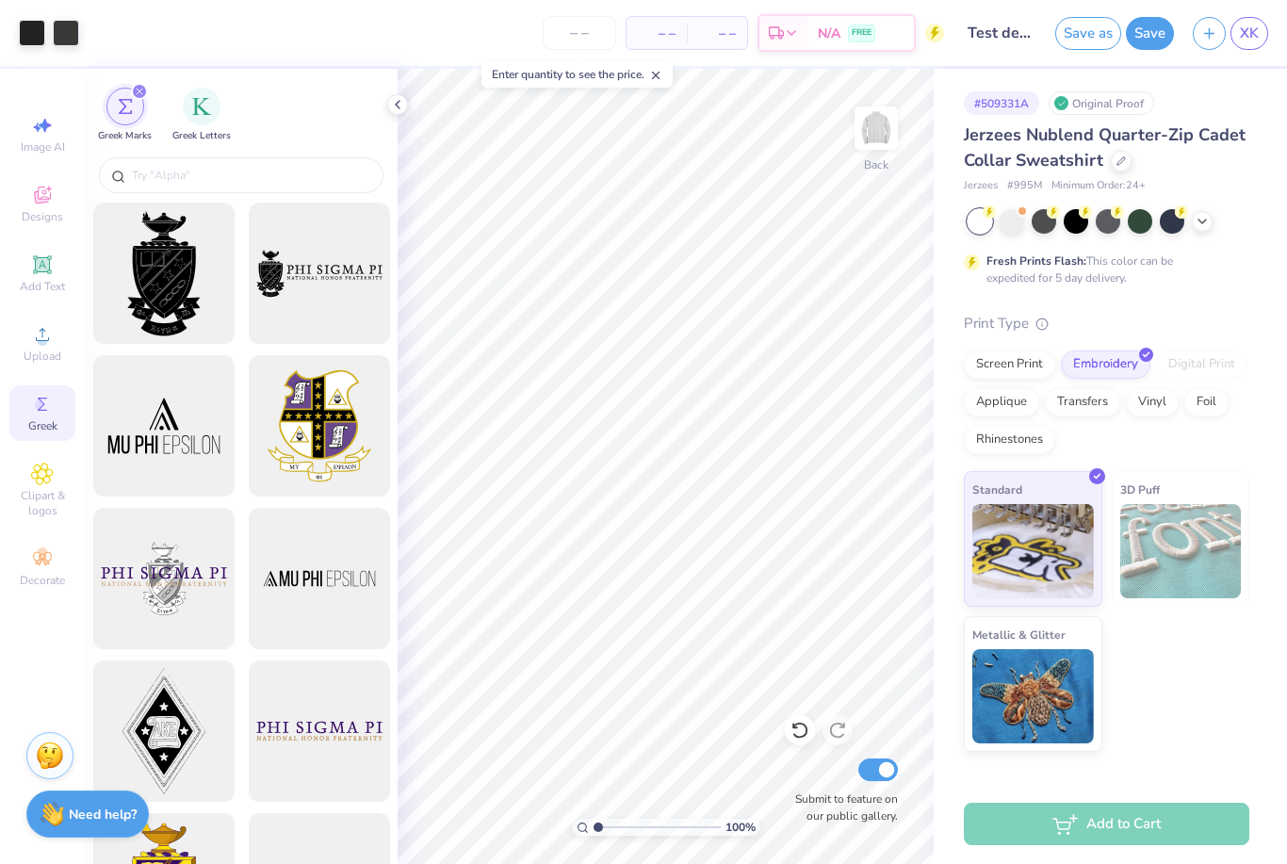
click at [136, 95] on icon "filter for Greek Marks" at bounding box center [140, 92] width 8 height 8
click at [145, 105] on div "Greek Marks" at bounding box center [125, 116] width 54 height 56
click at [144, 104] on div "Greek Marks" at bounding box center [125, 116] width 54 height 56
click at [147, 106] on div "Greek Marks" at bounding box center [125, 116] width 54 height 56
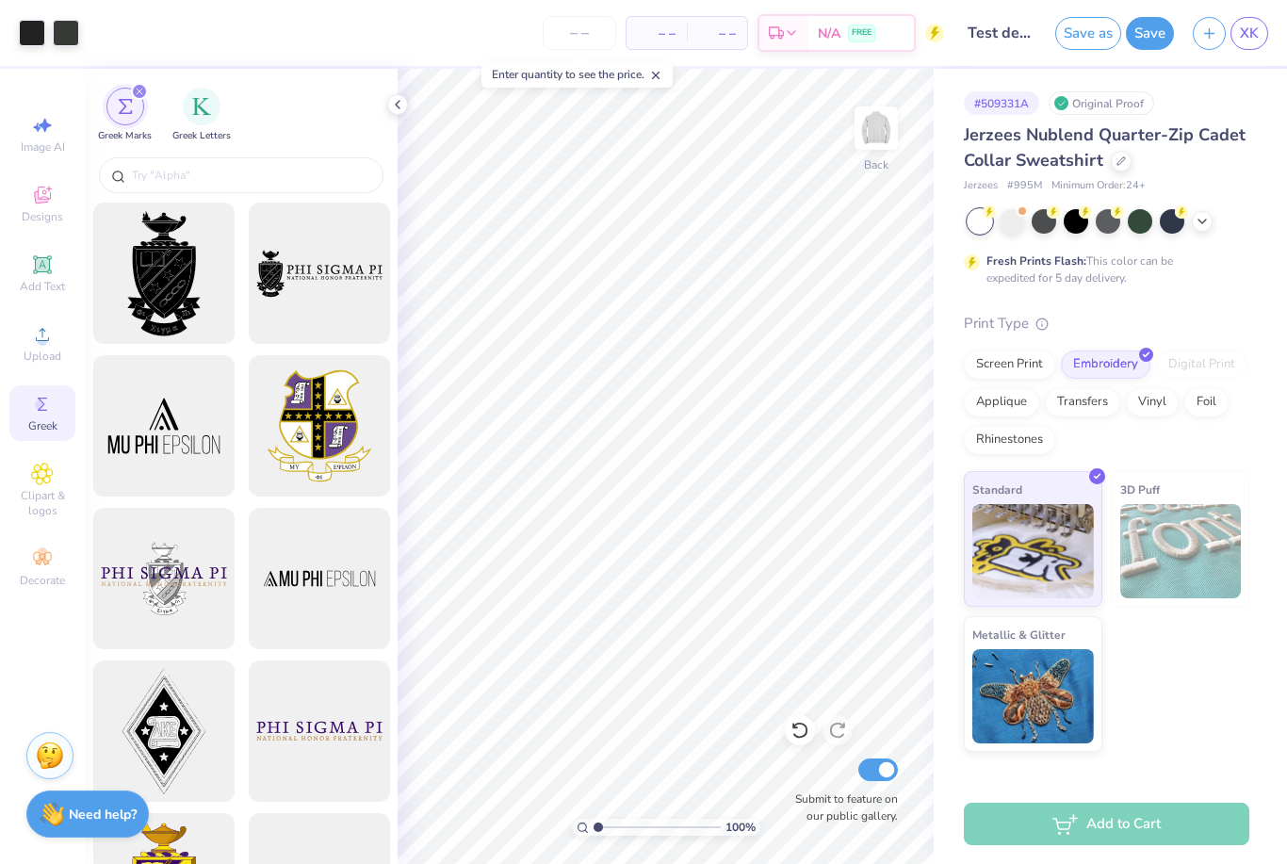
click at [147, 106] on div "Greek Marks" at bounding box center [125, 116] width 54 height 56
click at [117, 121] on div "filter for Greek Marks" at bounding box center [125, 107] width 38 height 38
click at [45, 434] on span "Greek" at bounding box center [42, 425] width 29 height 15
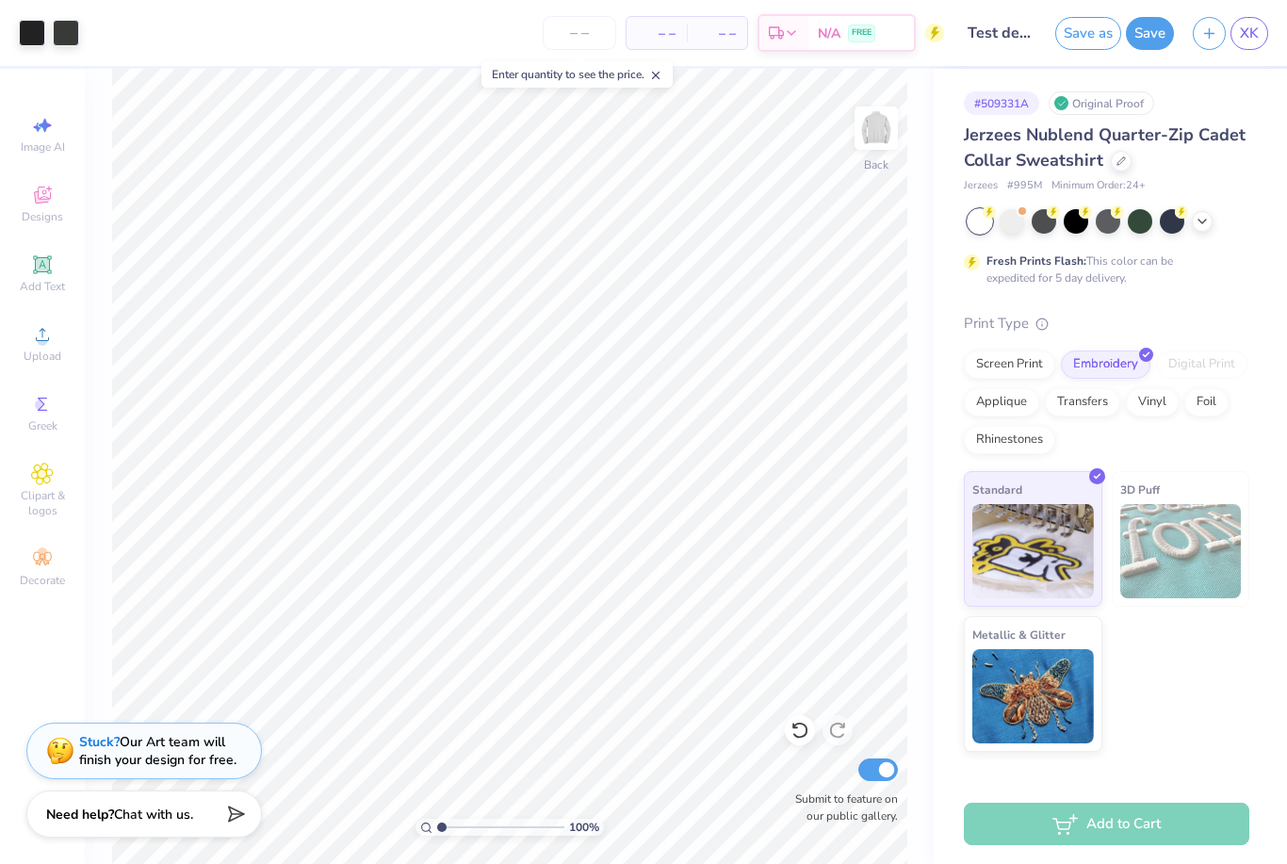
click at [41, 394] on div "Greek" at bounding box center [42, 413] width 66 height 56
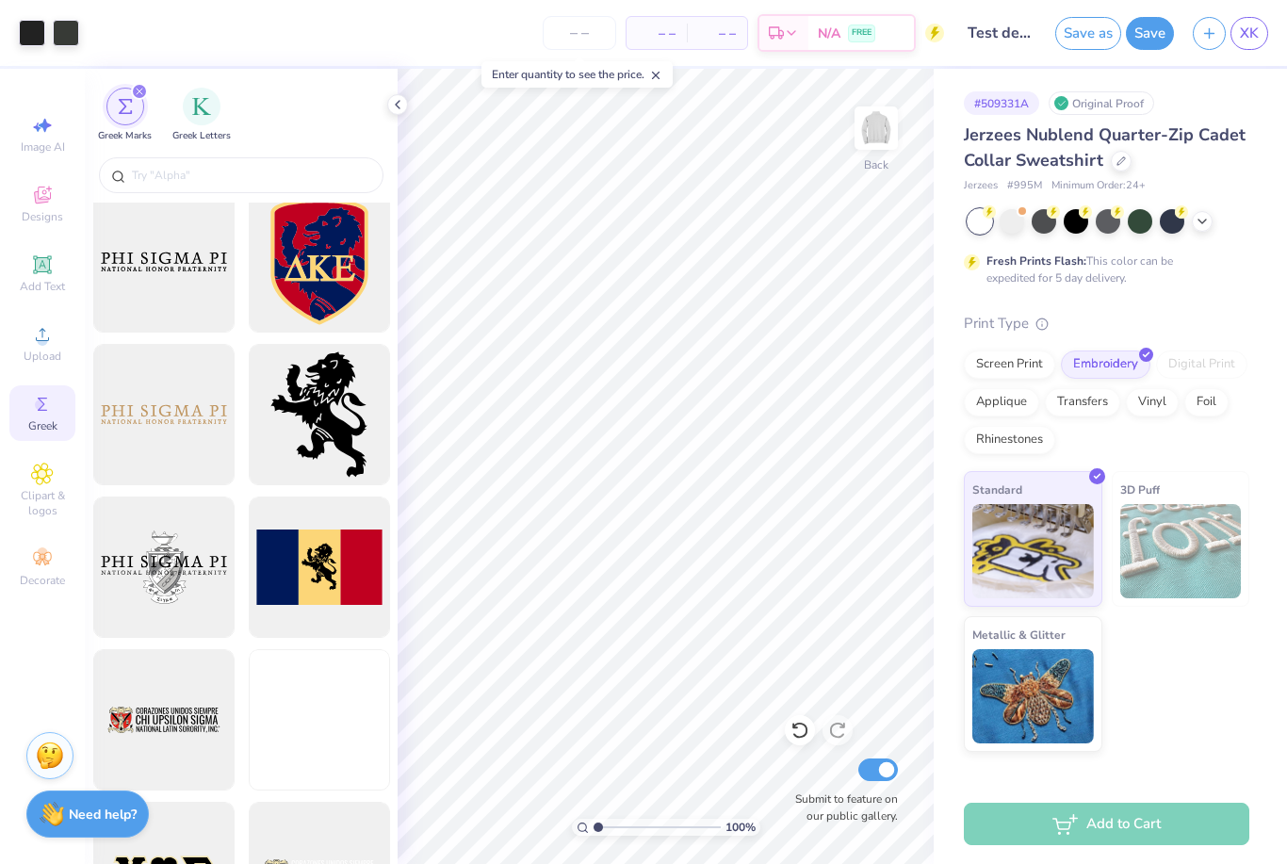
scroll to position [1158, 0]
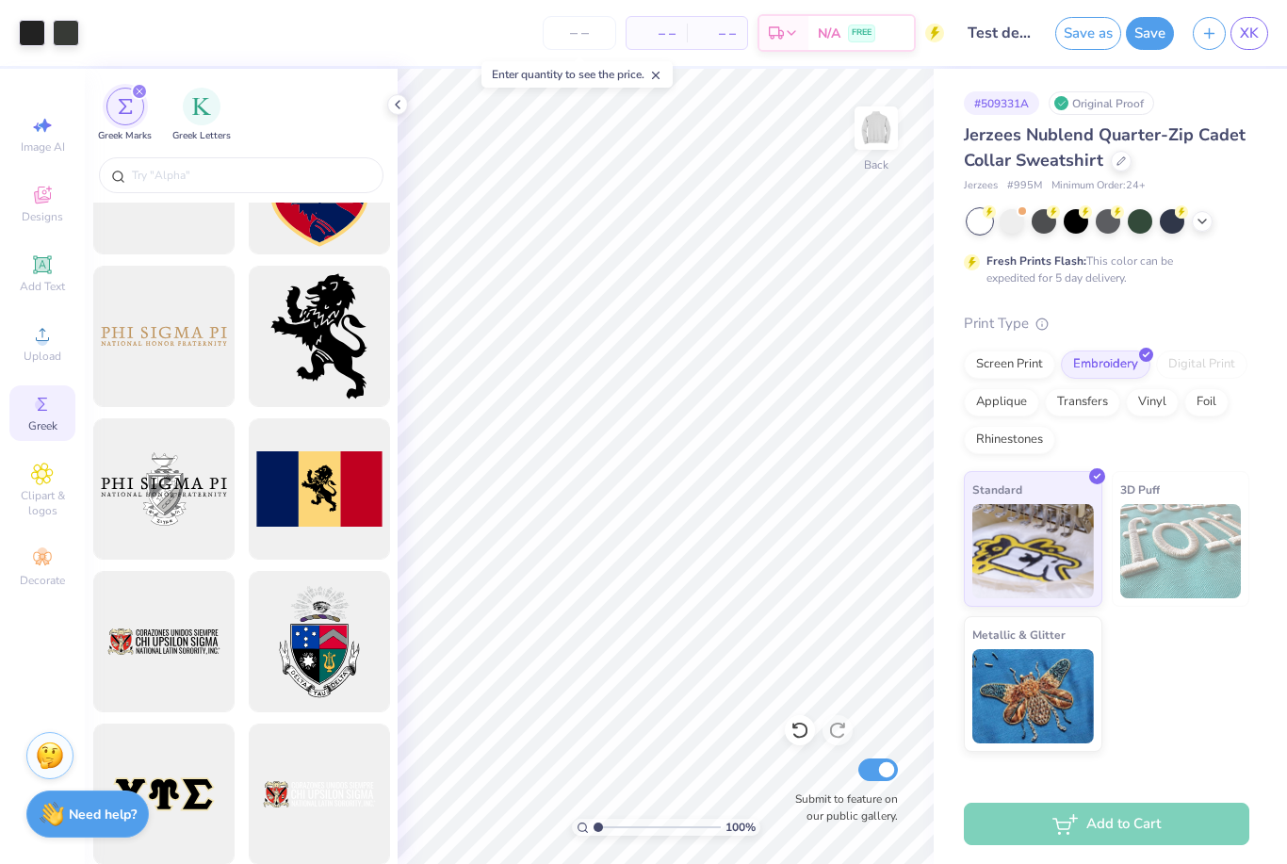
click at [283, 167] on input "text" at bounding box center [250, 175] width 241 height 19
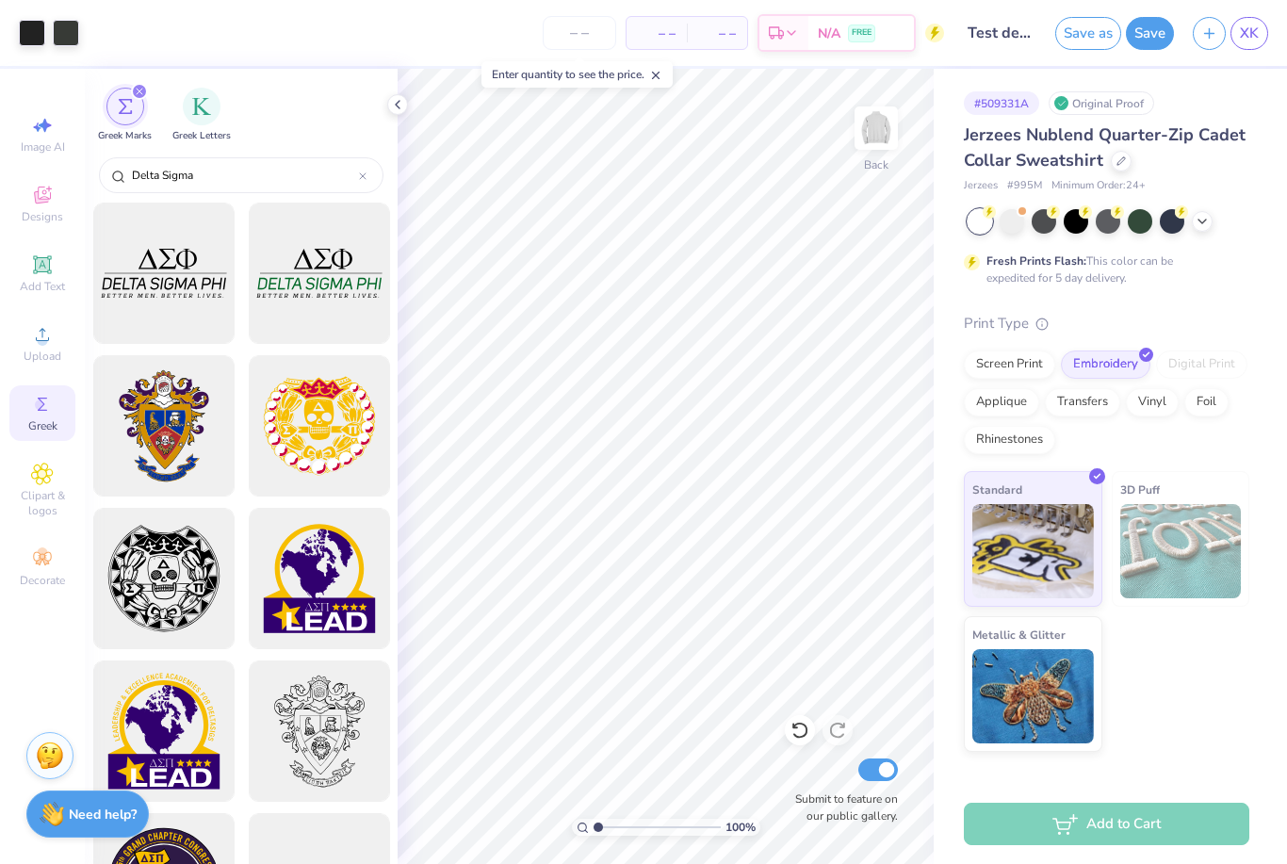
type input "Delta Sigma Pi"
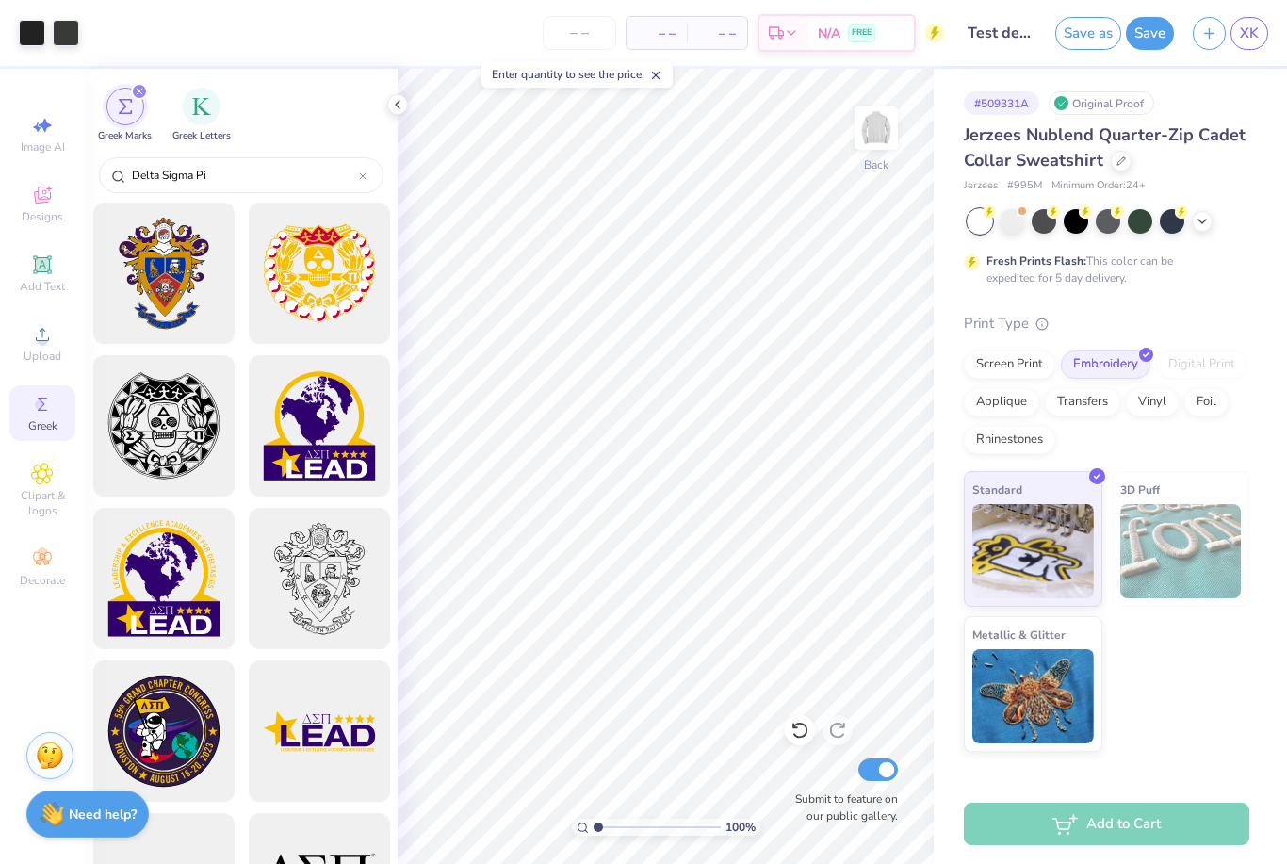
scroll to position [0, 0]
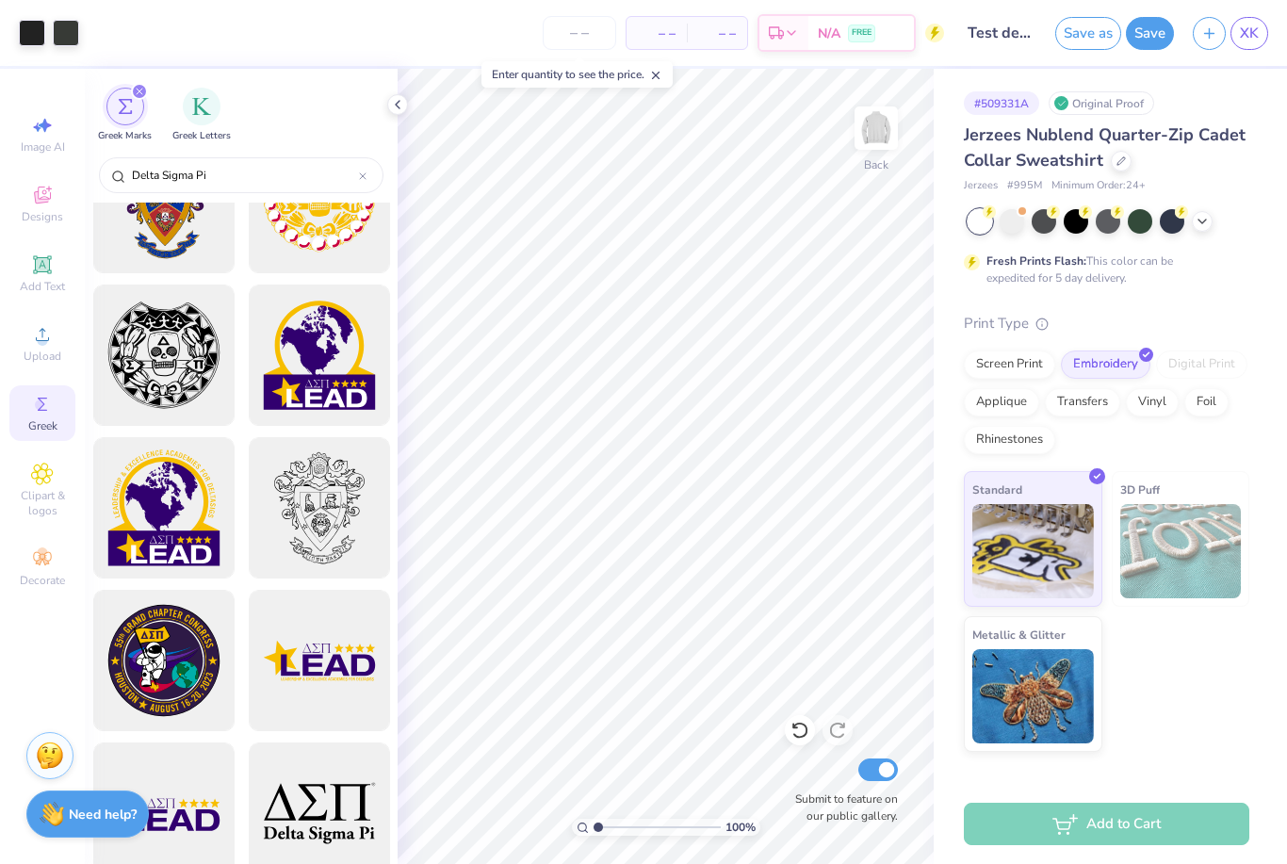
click at [365, 180] on icon at bounding box center [363, 176] width 8 height 8
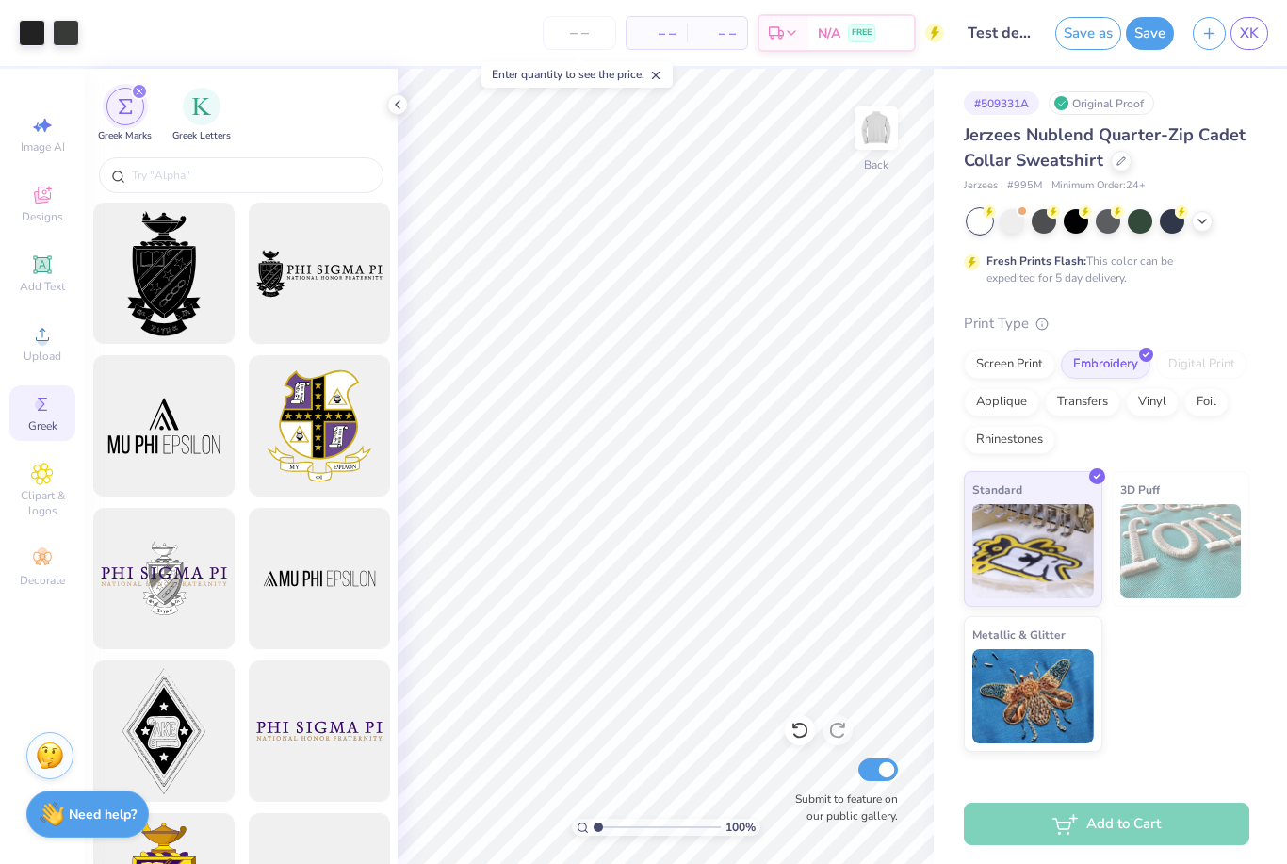
click at [128, 90] on div "filter for Greek Marks" at bounding box center [125, 107] width 38 height 38
click at [144, 87] on div "filter for Greek Marks" at bounding box center [139, 91] width 17 height 17
click at [139, 100] on div "filter for Greek Marks" at bounding box center [139, 91] width 17 height 17
click at [142, 90] on icon "filter for Greek Marks" at bounding box center [140, 92] width 8 height 8
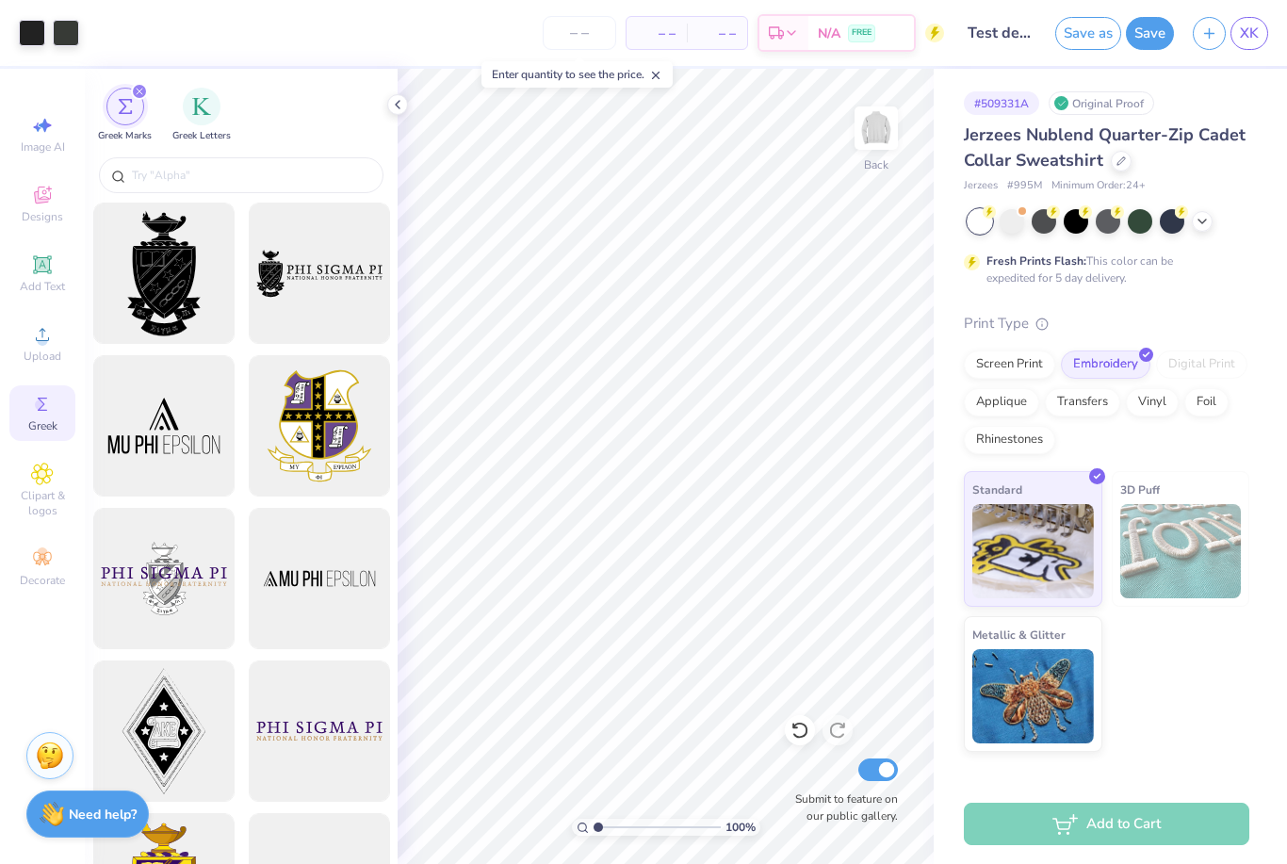
click at [142, 90] on icon "filter for Greek Marks" at bounding box center [140, 92] width 8 height 8
click at [141, 101] on div "filter for Greek Marks" at bounding box center [125, 107] width 38 height 38
click at [147, 106] on div "Greek Marks" at bounding box center [125, 116] width 54 height 56
